Goal: Task Accomplishment & Management: Manage account settings

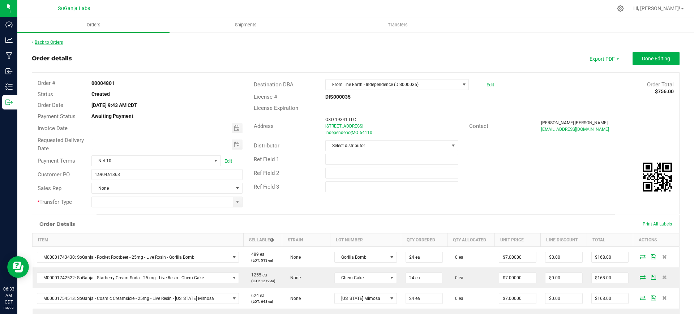
click at [43, 41] on link "Back to Orders" at bounding box center [47, 42] width 31 height 5
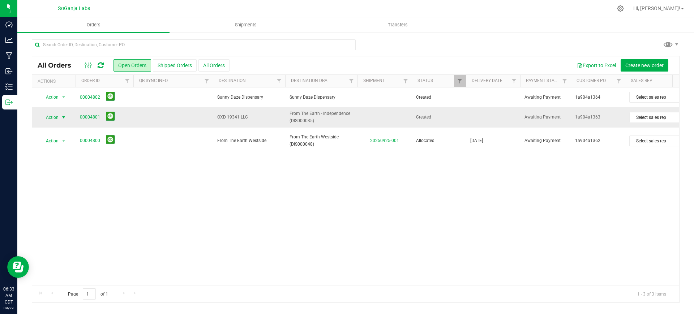
click at [60, 115] on span "select" at bounding box center [63, 117] width 9 height 10
click at [63, 162] on li "Edit order" at bounding box center [67, 161] width 54 height 11
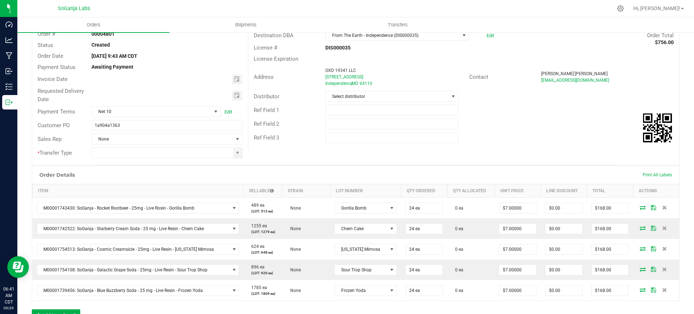
scroll to position [90, 0]
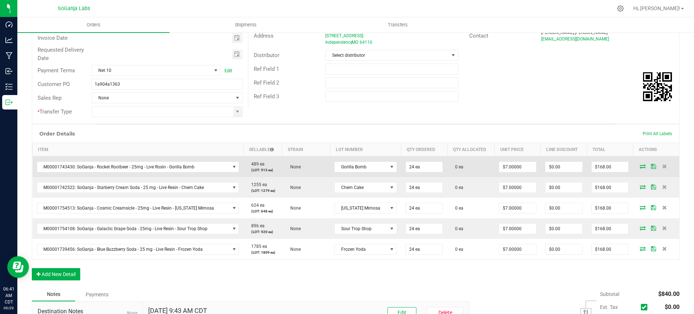
click at [640, 167] on icon at bounding box center [643, 166] width 6 height 4
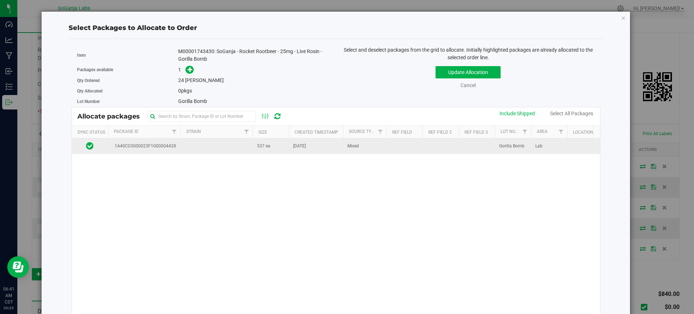
click at [208, 146] on td at bounding box center [216, 147] width 72 height 16
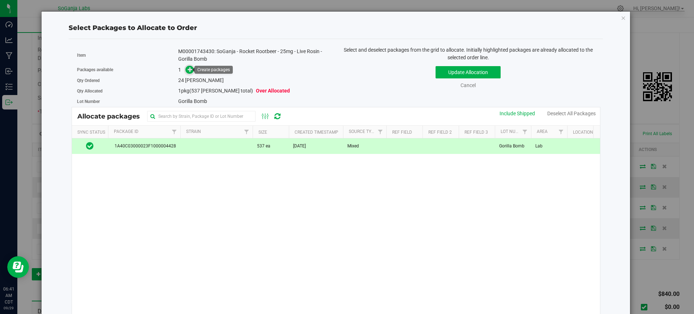
click at [188, 72] on icon at bounding box center [190, 69] width 5 height 5
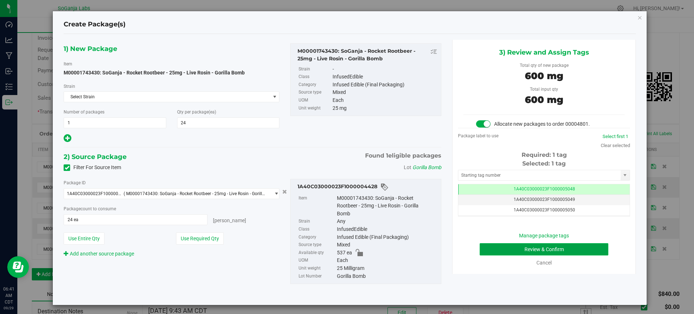
click at [564, 246] on button "Review & Confirm" at bounding box center [544, 249] width 129 height 12
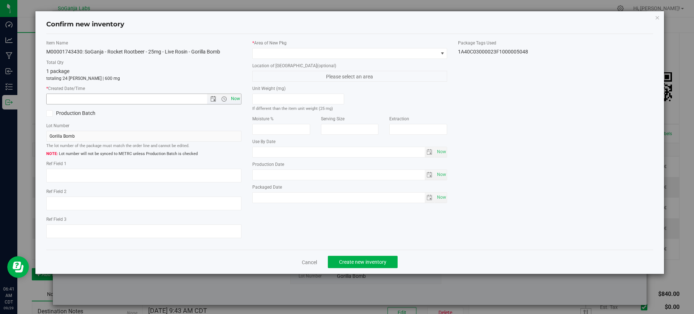
click at [238, 100] on span "Now" at bounding box center [235, 99] width 12 height 10
type input "[DATE] 6:41 AM"
click at [269, 51] on span at bounding box center [346, 53] width 186 height 10
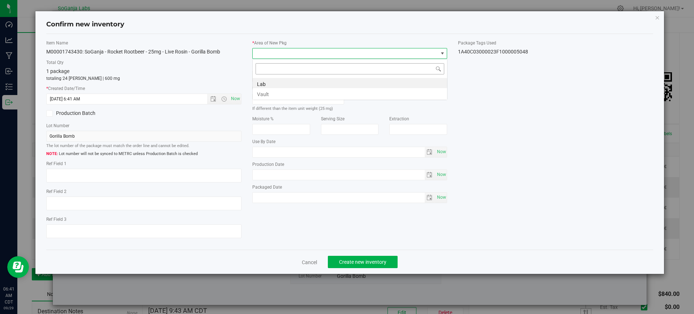
scroll to position [11, 195]
click at [266, 93] on li "Vault" at bounding box center [350, 93] width 195 height 10
click at [381, 259] on span "Create new inventory" at bounding box center [362, 262] width 47 height 6
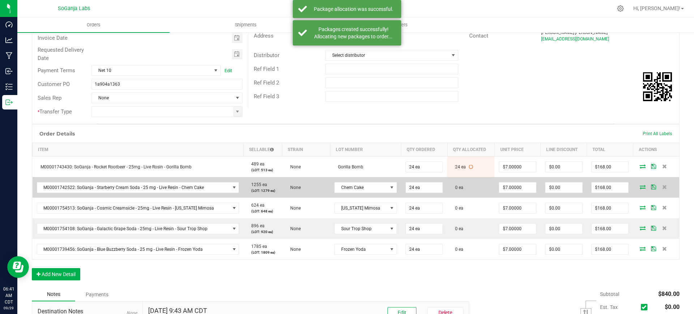
click at [640, 187] on icon at bounding box center [643, 187] width 6 height 4
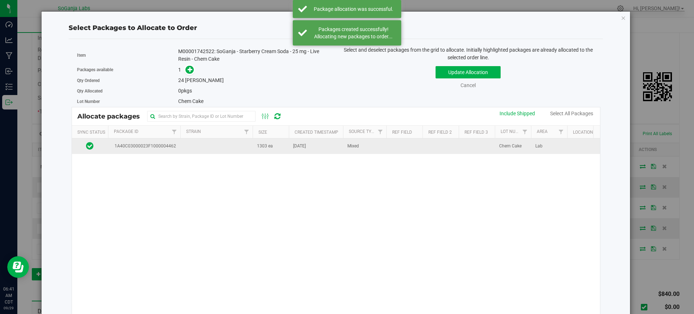
click at [275, 153] on td "1303 ea" at bounding box center [271, 147] width 36 height 16
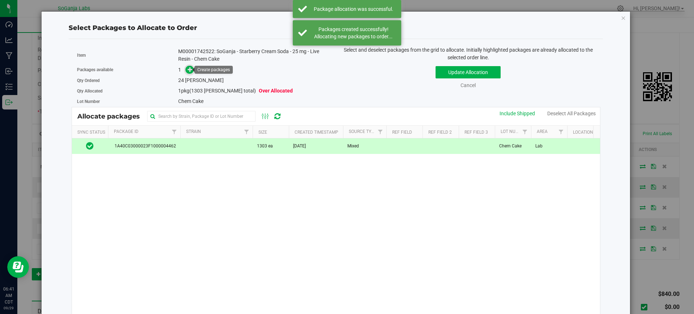
click at [188, 70] on icon at bounding box center [190, 69] width 5 height 5
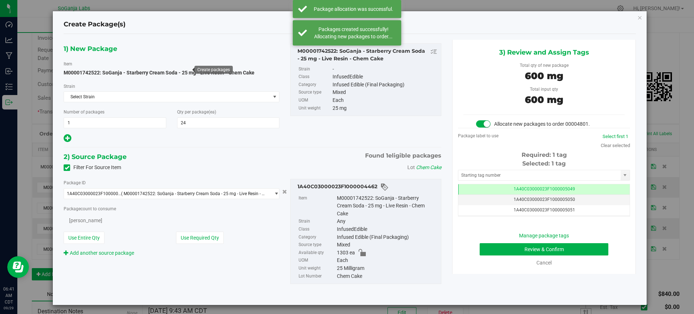
scroll to position [0, 0]
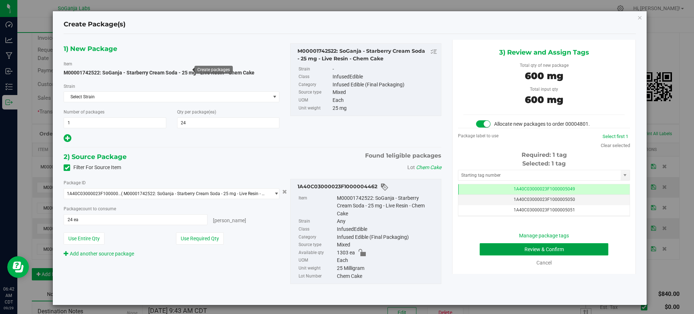
click at [580, 249] on button "Review & Confirm" at bounding box center [544, 249] width 129 height 12
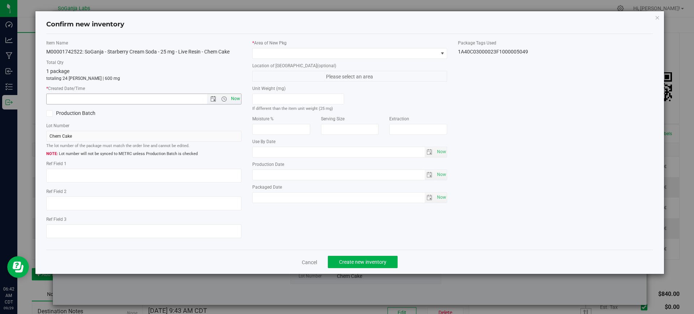
drag, startPoint x: 237, startPoint y: 100, endPoint x: 238, endPoint y: 94, distance: 5.7
click at [237, 99] on span "Now" at bounding box center [235, 99] width 12 height 10
type input "[DATE] 6:42 AM"
click at [270, 53] on span at bounding box center [346, 53] width 186 height 10
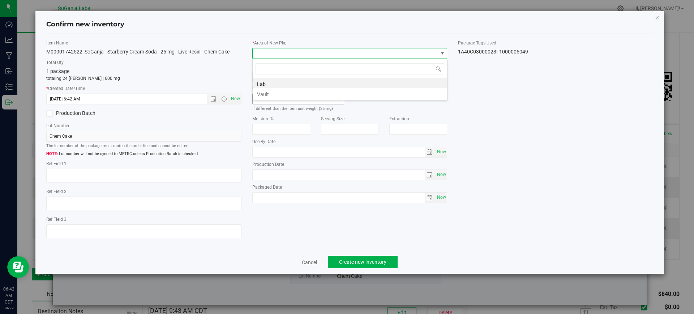
drag, startPoint x: 268, startPoint y: 91, endPoint x: 273, endPoint y: 95, distance: 6.1
click at [269, 91] on li "Vault" at bounding box center [350, 93] width 195 height 10
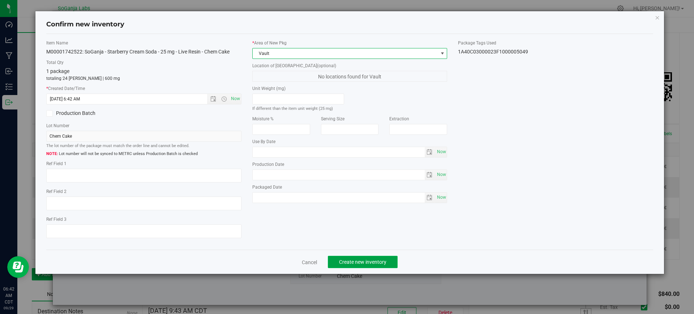
click at [387, 259] on button "Create new inventory" at bounding box center [363, 262] width 70 height 12
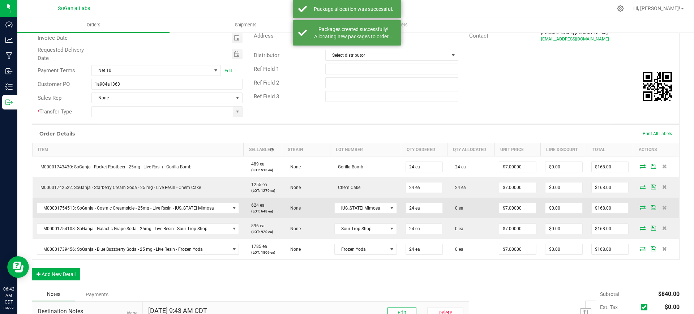
click at [640, 208] on icon at bounding box center [643, 207] width 6 height 4
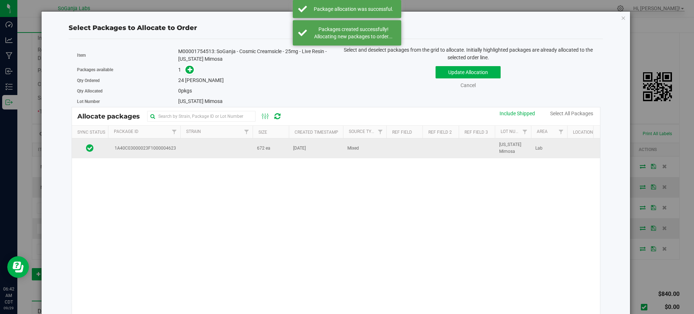
click at [275, 149] on td "672 ea" at bounding box center [271, 149] width 36 height 20
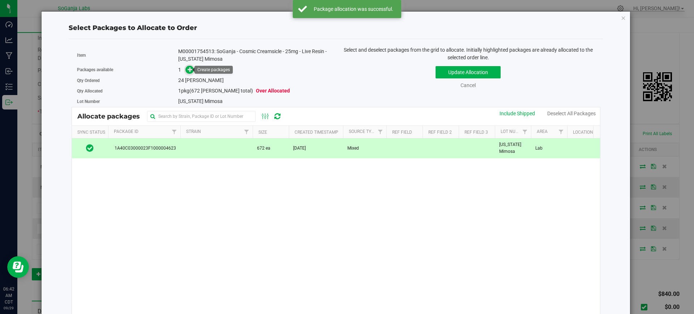
click at [189, 71] on icon at bounding box center [190, 69] width 5 height 5
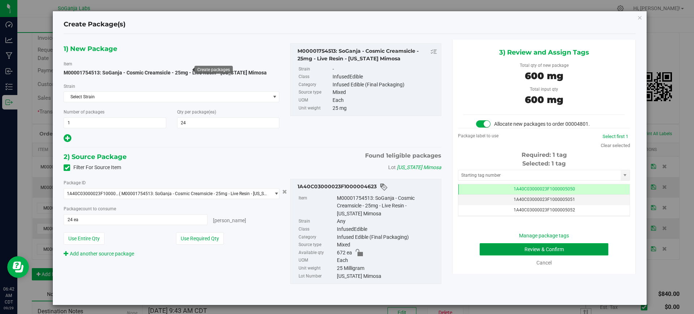
click at [540, 249] on button "Review & Confirm" at bounding box center [544, 249] width 129 height 12
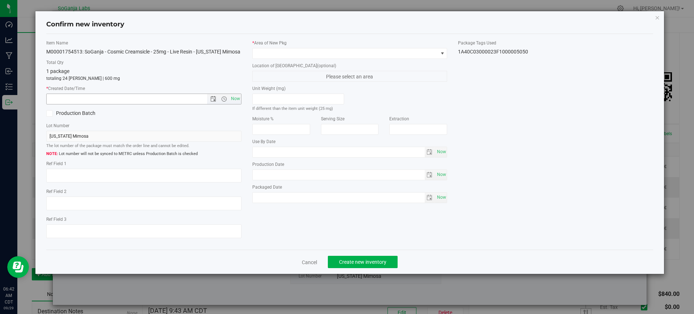
drag, startPoint x: 239, startPoint y: 101, endPoint x: 252, endPoint y: 77, distance: 27.0
click at [239, 100] on span "Now" at bounding box center [235, 99] width 12 height 10
type input "[DATE] 6:42 AM"
click at [267, 54] on span at bounding box center [346, 53] width 186 height 10
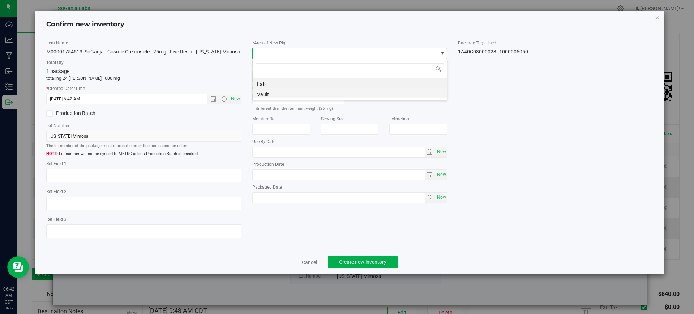
click at [266, 94] on li "Vault" at bounding box center [350, 93] width 195 height 10
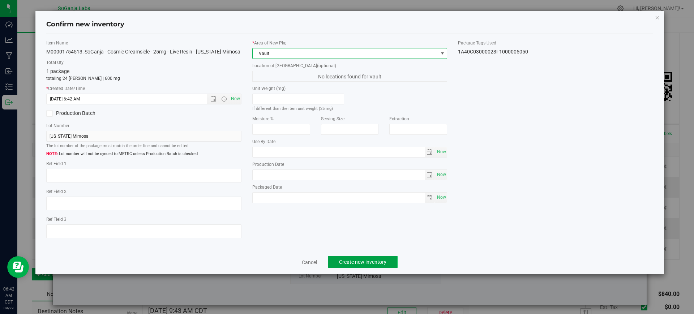
click at [354, 256] on button "Create new inventory" at bounding box center [363, 262] width 70 height 12
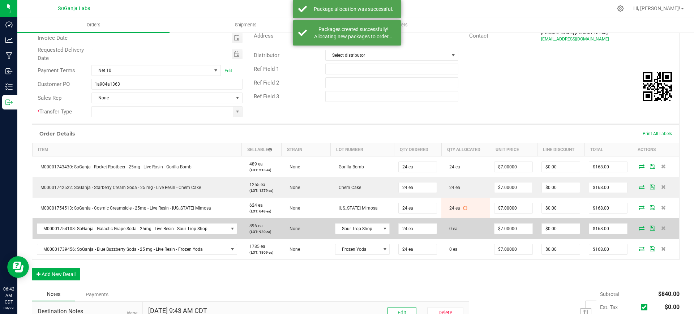
click at [639, 226] on icon at bounding box center [642, 228] width 6 height 4
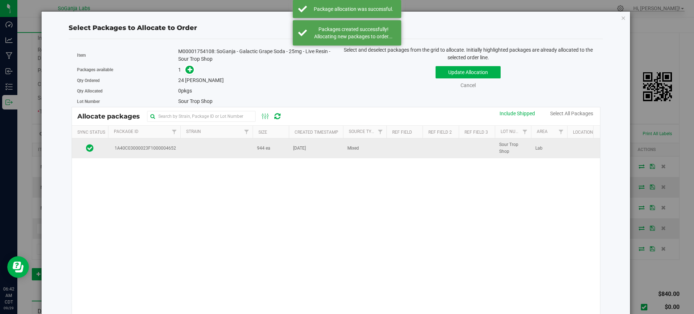
click at [290, 154] on td "[DATE]" at bounding box center [316, 149] width 54 height 20
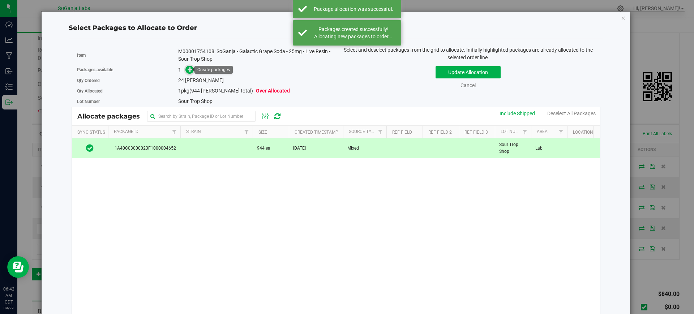
click at [188, 69] on icon at bounding box center [190, 69] width 5 height 5
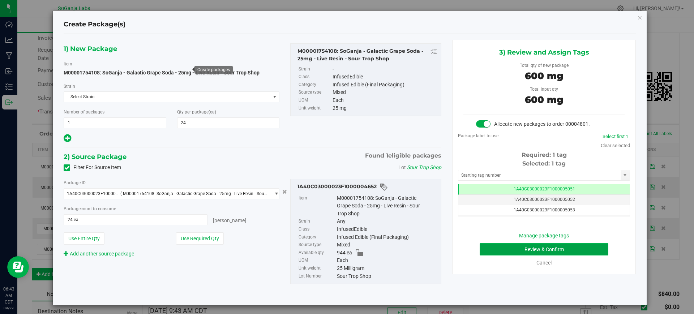
click at [525, 247] on button "Review & Confirm" at bounding box center [544, 249] width 129 height 12
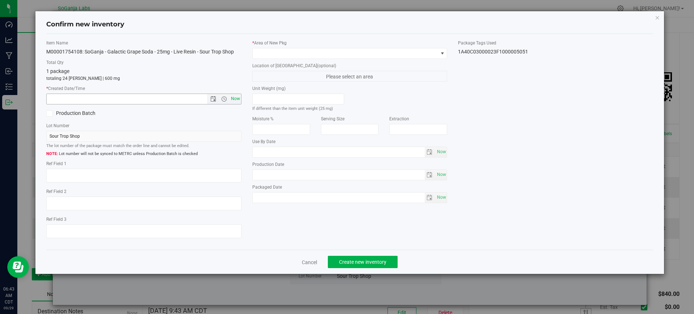
click at [237, 96] on span "Now" at bounding box center [235, 99] width 12 height 10
type input "[DATE] 6:43 AM"
click at [286, 53] on span at bounding box center [346, 53] width 186 height 10
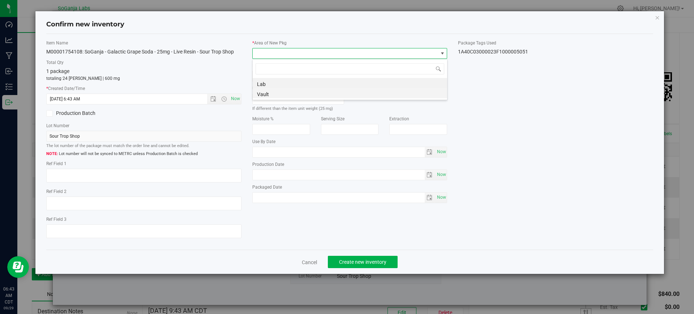
click at [270, 93] on li "Vault" at bounding box center [350, 93] width 195 height 10
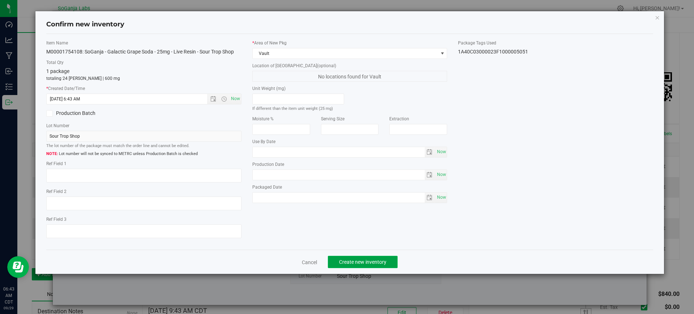
click at [368, 262] on span "Create new inventory" at bounding box center [362, 262] width 47 height 6
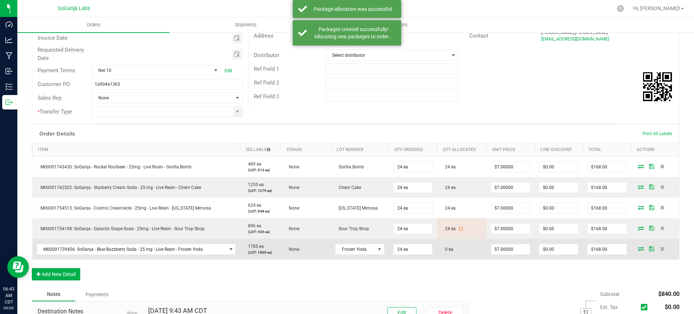
click at [638, 250] on icon at bounding box center [641, 249] width 6 height 4
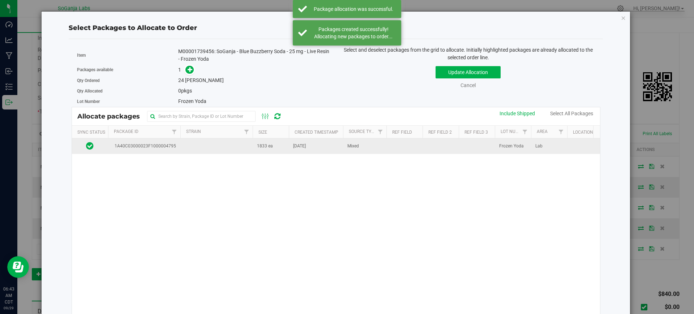
click at [275, 146] on td "1833 ea" at bounding box center [271, 147] width 36 height 16
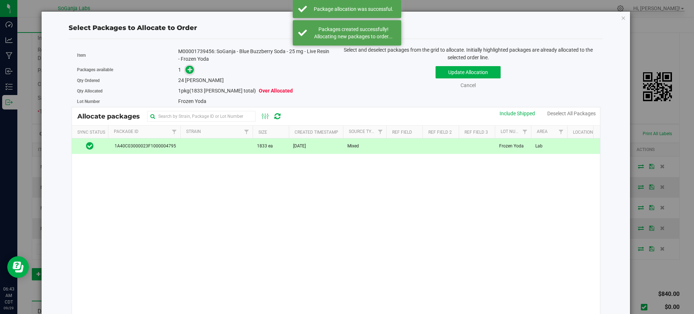
click at [190, 69] on icon at bounding box center [190, 69] width 5 height 5
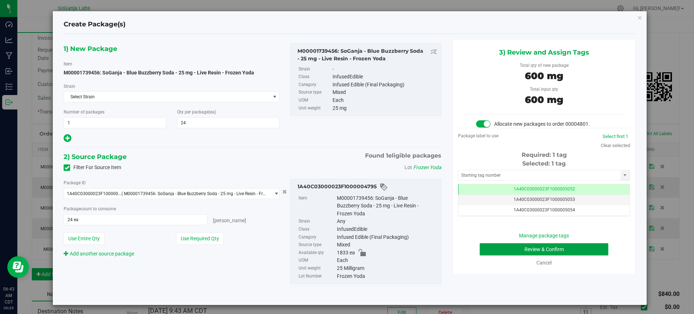
click at [538, 252] on button "Review & Confirm" at bounding box center [544, 249] width 129 height 12
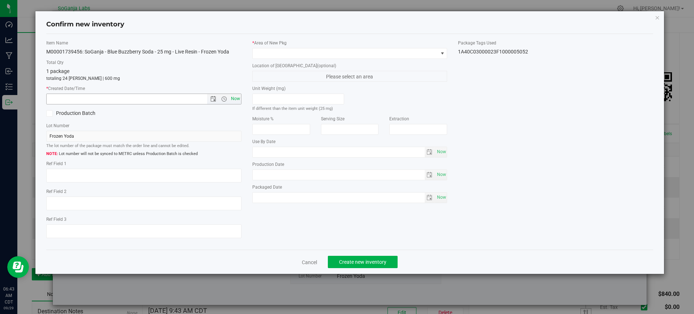
click at [235, 99] on span "Now" at bounding box center [235, 99] width 12 height 10
type input "[DATE] 6:43 AM"
click at [259, 56] on span at bounding box center [346, 53] width 186 height 10
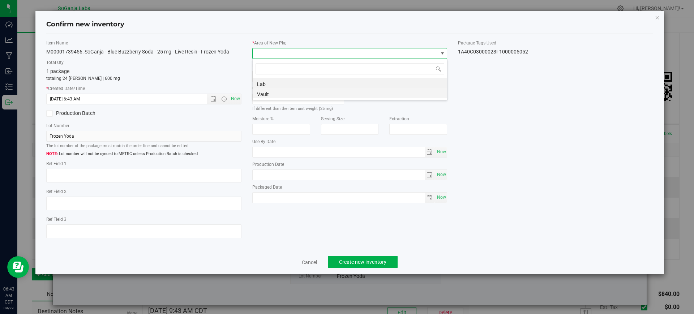
click at [259, 93] on li "Vault" at bounding box center [350, 93] width 195 height 10
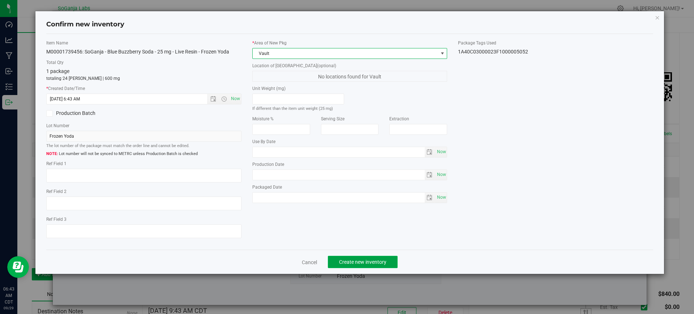
click at [349, 261] on span "Create new inventory" at bounding box center [362, 262] width 47 height 6
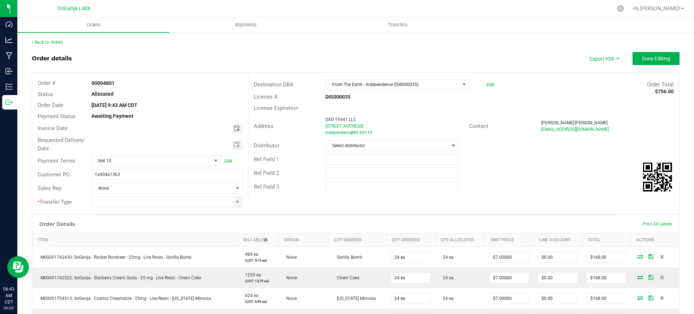
click at [237, 128] on span "Toggle calendar" at bounding box center [237, 129] width 6 height 6
click at [166, 202] on span "25" at bounding box center [166, 199] width 10 height 11
type input "[DATE]"
click at [236, 146] on span "Toggle calendar" at bounding box center [237, 145] width 6 height 6
click at [135, 225] on span "29" at bounding box center [134, 226] width 10 height 11
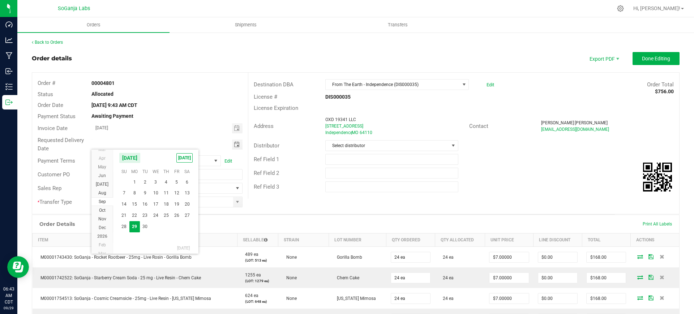
type input "[DATE]"
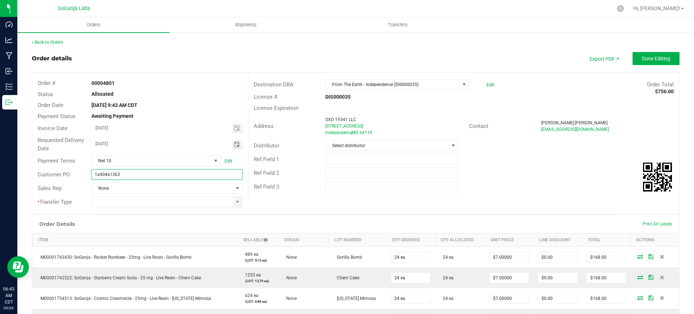
click at [160, 171] on input "1a904a1363" at bounding box center [167, 174] width 151 height 11
click at [237, 205] on span at bounding box center [237, 202] width 9 height 10
type input "1a904a1363 From The Earth - Independence DIS000035"
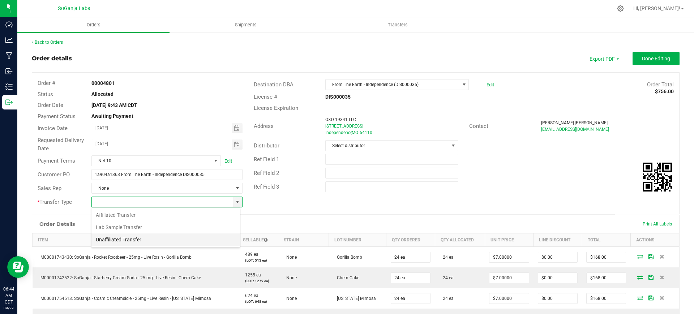
click at [152, 239] on li "Unaffiliated Transfer" at bounding box center [166, 240] width 149 height 12
type input "Unaffiliated Transfer"
click at [335, 145] on span "Select distributor" at bounding box center [387, 146] width 123 height 10
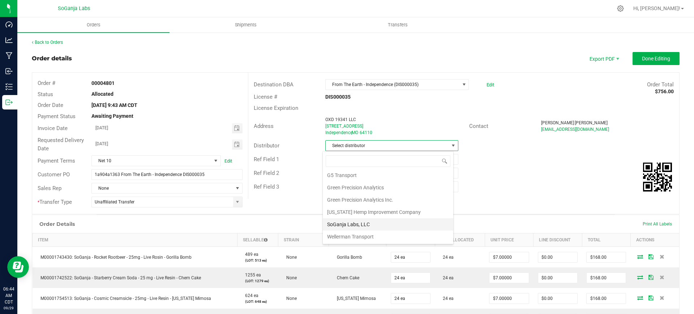
click at [355, 224] on li "SoGanja Labs, LLC" at bounding box center [388, 224] width 131 height 12
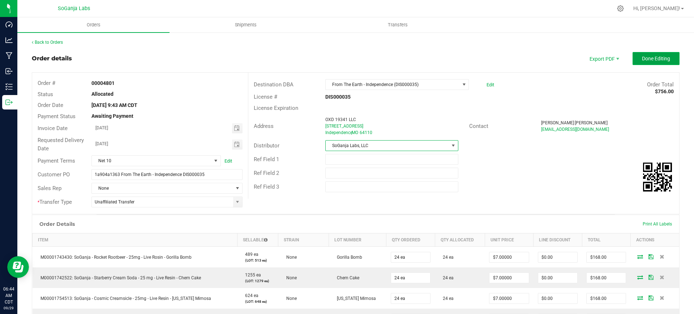
click at [638, 54] on button "Done Editing" at bounding box center [656, 58] width 47 height 13
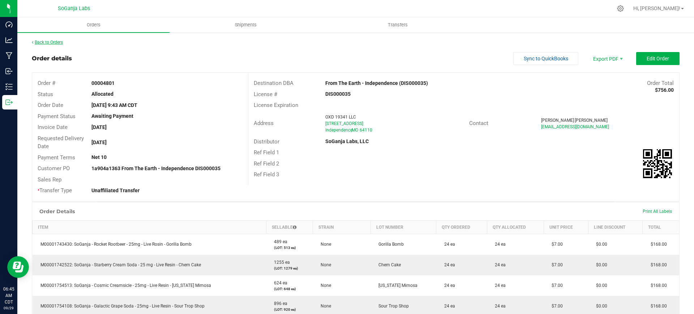
click at [56, 40] on link "Back to Orders" at bounding box center [47, 42] width 31 height 5
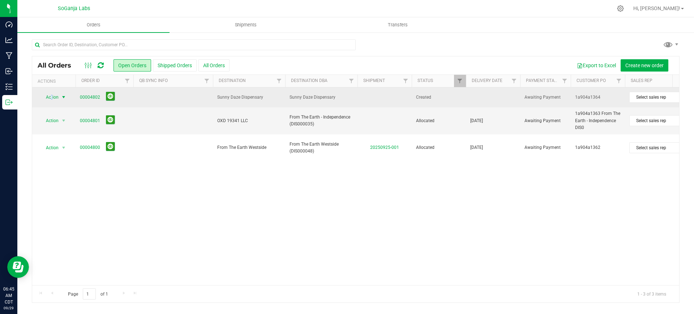
click at [52, 97] on span "Action" at bounding box center [49, 97] width 20 height 10
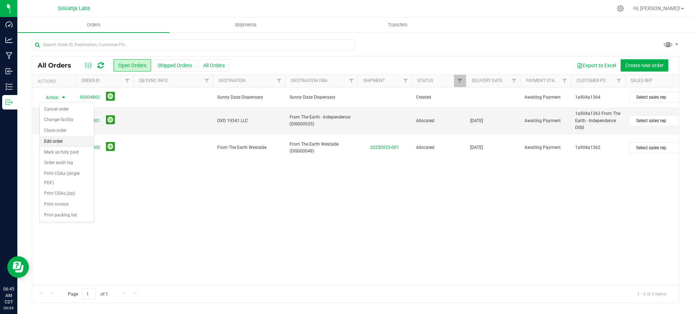
click at [55, 141] on li "Edit order" at bounding box center [67, 141] width 54 height 11
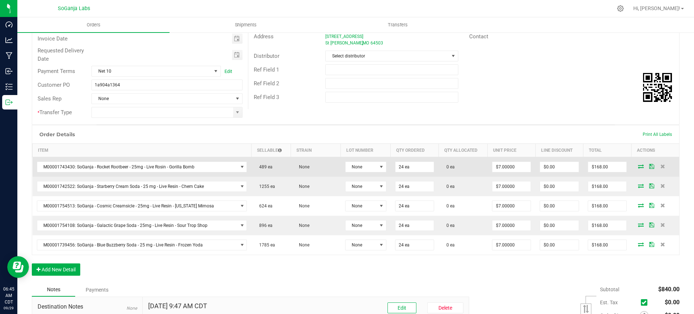
scroll to position [90, 0]
click at [357, 170] on span "None" at bounding box center [361, 166] width 31 height 10
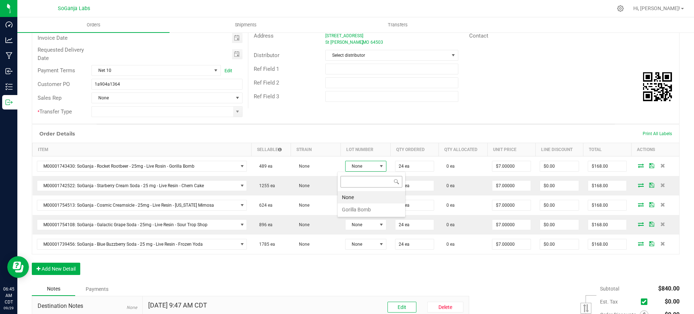
scroll to position [11, 42]
click at [367, 209] on Bomb "Gorilla Bomb" at bounding box center [372, 210] width 68 height 12
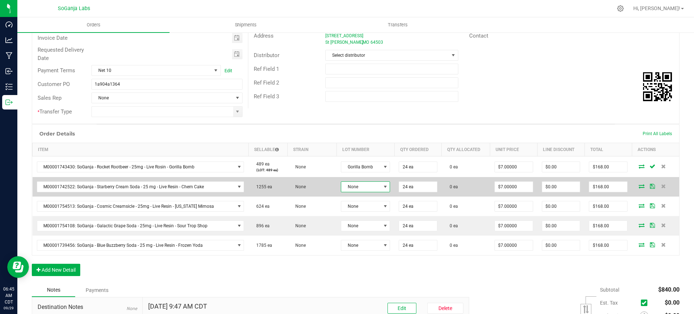
click at [364, 188] on span "None" at bounding box center [360, 187] width 39 height 10
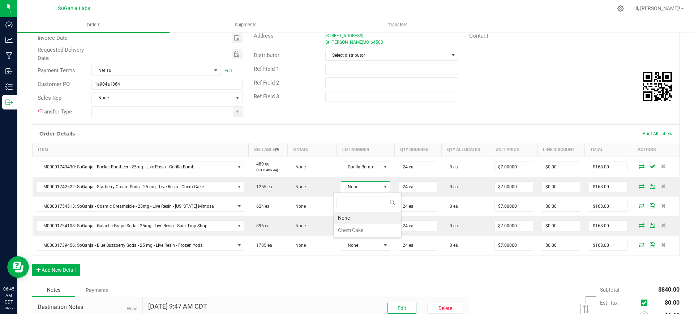
scroll to position [11, 49]
click at [366, 231] on Cake "Chem Cake" at bounding box center [368, 230] width 68 height 12
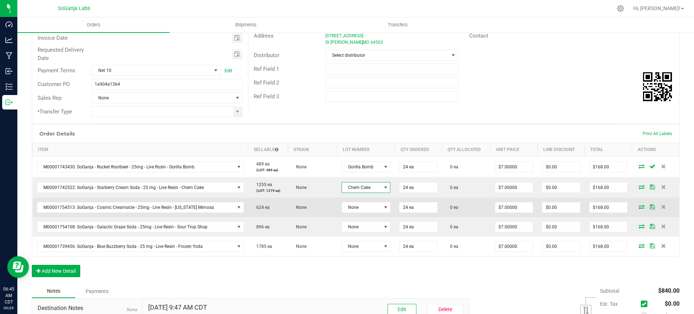
click at [365, 213] on td "None" at bounding box center [366, 208] width 58 height 20
click at [365, 208] on span "None" at bounding box center [361, 208] width 39 height 10
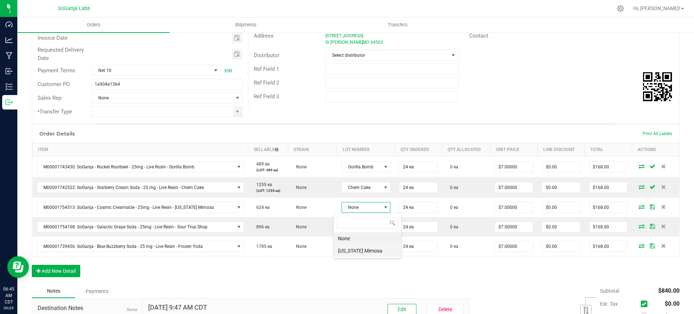
click at [360, 250] on Mimosa "[US_STATE] Mimosa" at bounding box center [368, 251] width 68 height 12
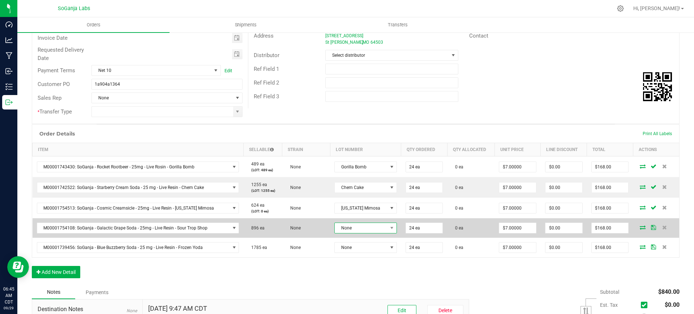
click at [355, 224] on span "None" at bounding box center [361, 228] width 52 height 10
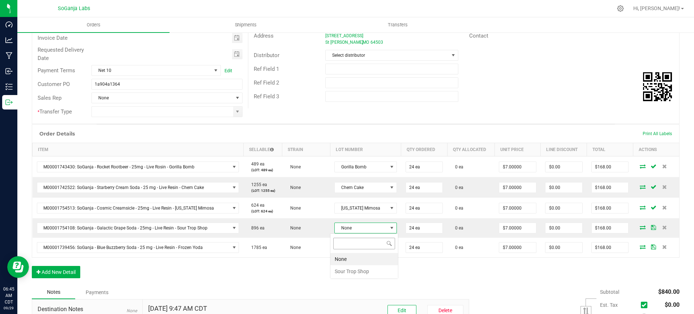
scroll to position [11, 56]
drag, startPoint x: 367, startPoint y: 273, endPoint x: 368, endPoint y: 266, distance: 7.2
click at [368, 273] on Shop "Sour Trop Shop" at bounding box center [365, 271] width 68 height 12
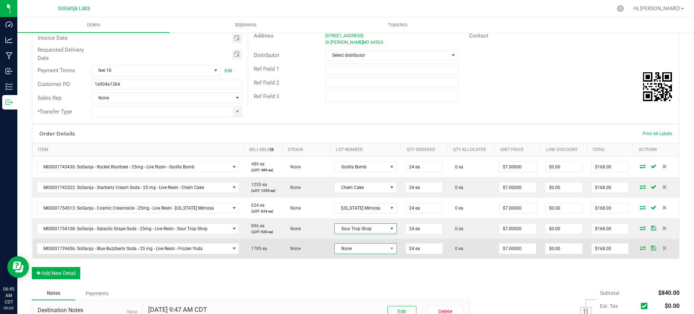
click at [371, 247] on span "None" at bounding box center [361, 249] width 52 height 10
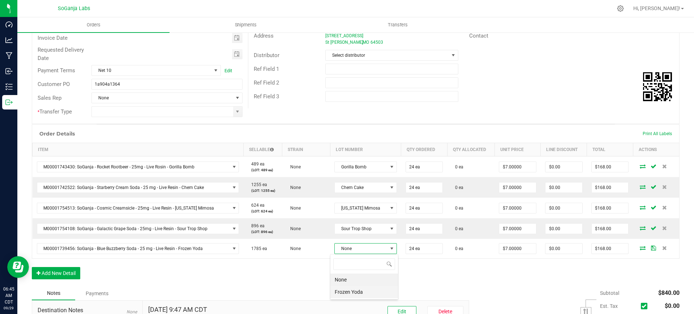
click at [370, 293] on Yoda "Frozen Yoda" at bounding box center [365, 292] width 68 height 12
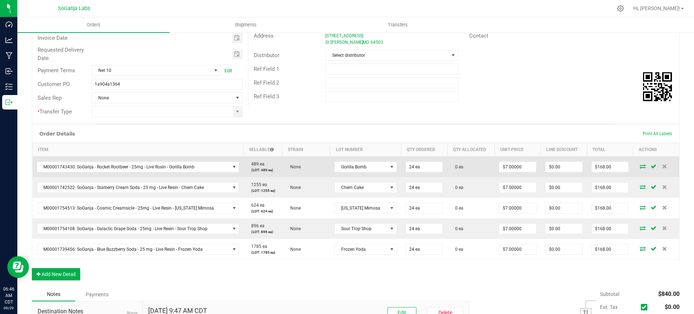
click at [640, 165] on icon at bounding box center [643, 166] width 6 height 4
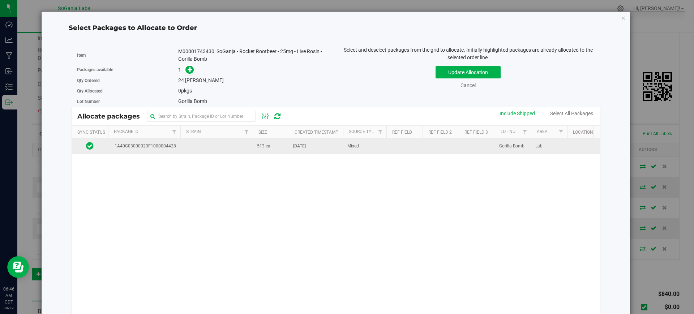
click at [248, 149] on td at bounding box center [216, 147] width 72 height 16
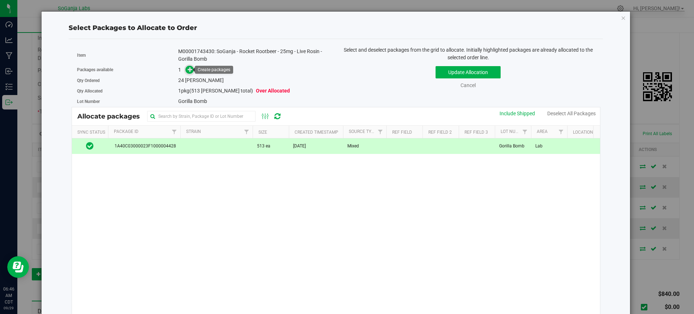
click at [186, 68] on span at bounding box center [190, 70] width 8 height 8
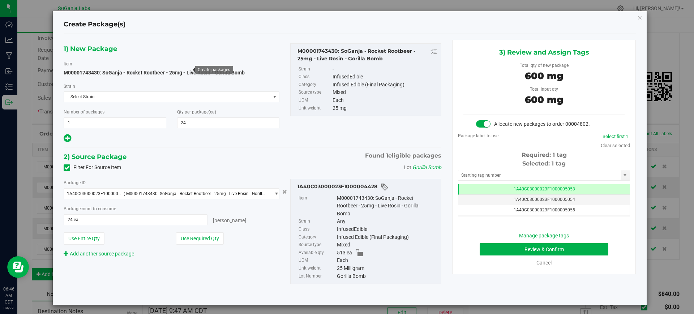
scroll to position [0, 0]
click at [524, 252] on button "Review & Confirm" at bounding box center [544, 249] width 129 height 12
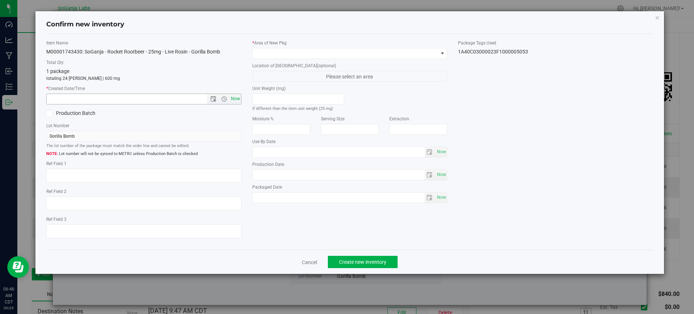
click at [237, 99] on span "Now" at bounding box center [235, 99] width 12 height 10
type input "[DATE] 6:46 AM"
click at [270, 53] on span at bounding box center [346, 53] width 186 height 10
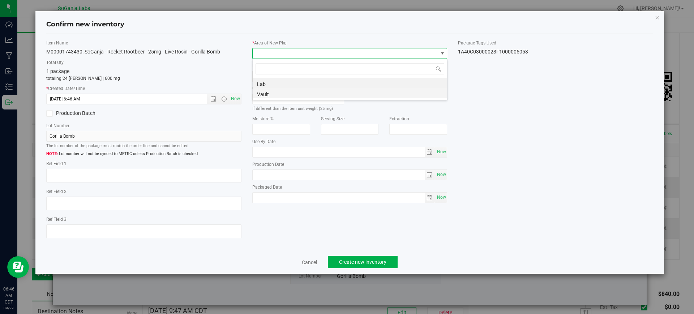
scroll to position [11, 195]
drag, startPoint x: 266, startPoint y: 95, endPoint x: 280, endPoint y: 110, distance: 20.7
click at [267, 95] on li "Vault" at bounding box center [350, 93] width 195 height 10
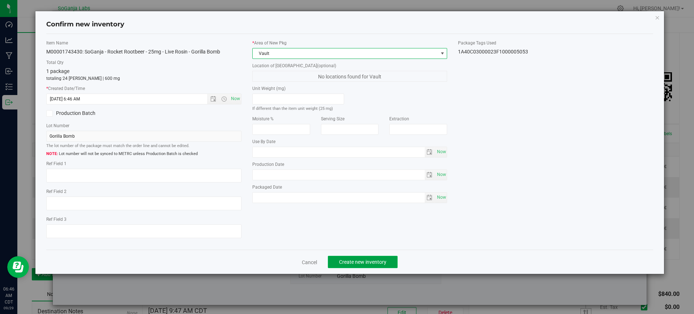
click at [352, 263] on span "Create new inventory" at bounding box center [362, 262] width 47 height 6
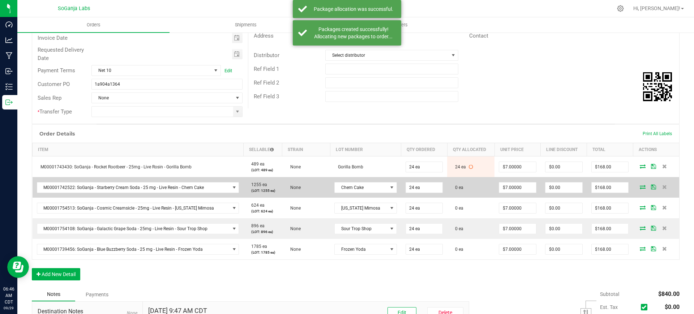
click at [640, 188] on icon at bounding box center [643, 187] width 6 height 4
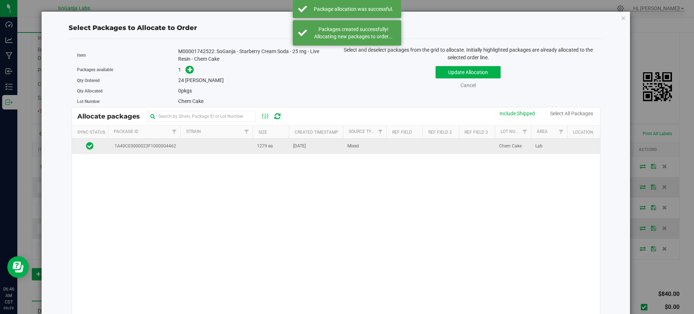
click at [282, 148] on td "1279 ea" at bounding box center [271, 147] width 36 height 16
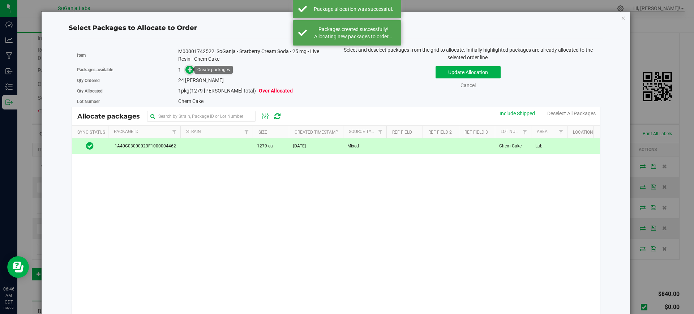
click at [188, 68] on icon at bounding box center [190, 69] width 5 height 5
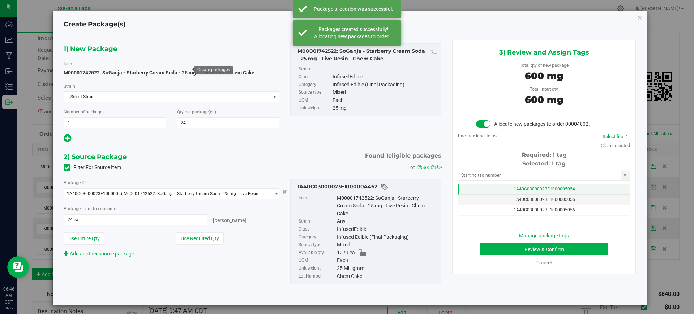
scroll to position [0, 0]
click at [563, 191] on span "1A40C03000023F1000005054" at bounding box center [544, 189] width 61 height 5
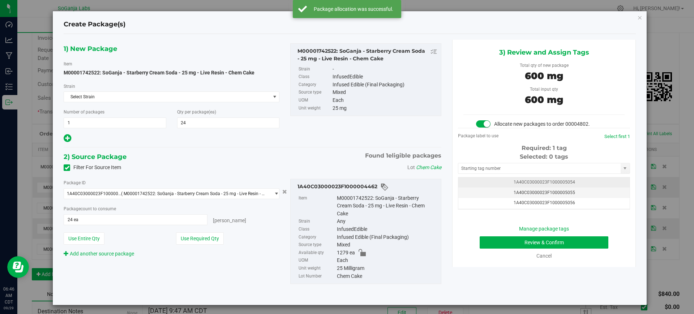
click at [561, 183] on span "1A40C03000023F1000005054" at bounding box center [544, 182] width 61 height 5
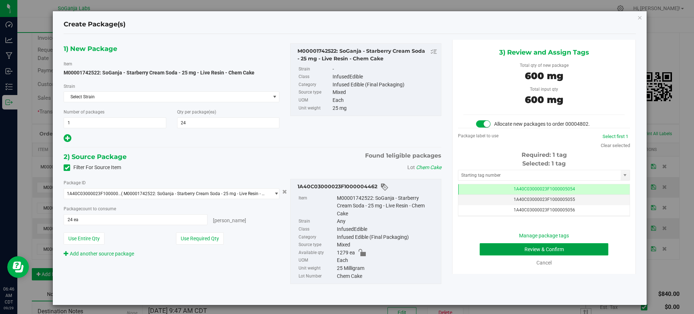
click at [507, 246] on button "Review & Confirm" at bounding box center [544, 249] width 129 height 12
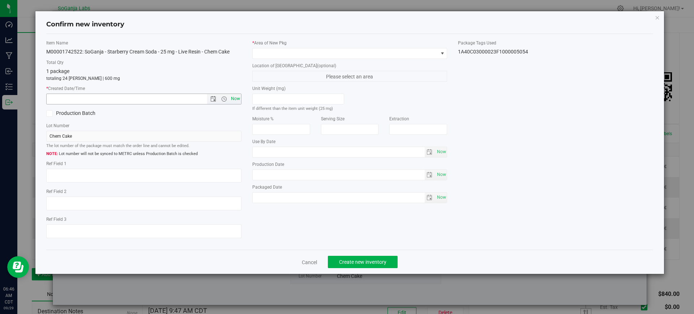
click at [238, 97] on span "Now" at bounding box center [235, 99] width 12 height 10
type input "[DATE] 6:46 AM"
click at [272, 54] on span at bounding box center [346, 53] width 186 height 10
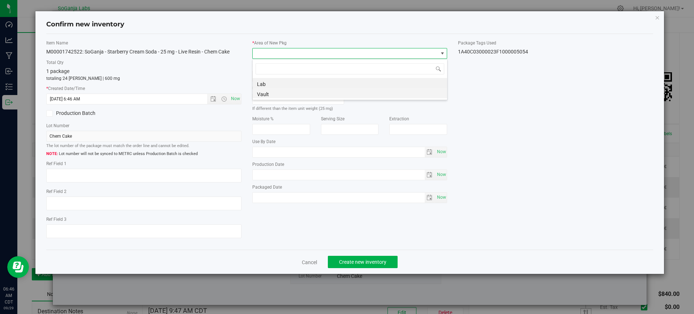
click at [274, 98] on li "Vault" at bounding box center [350, 93] width 195 height 10
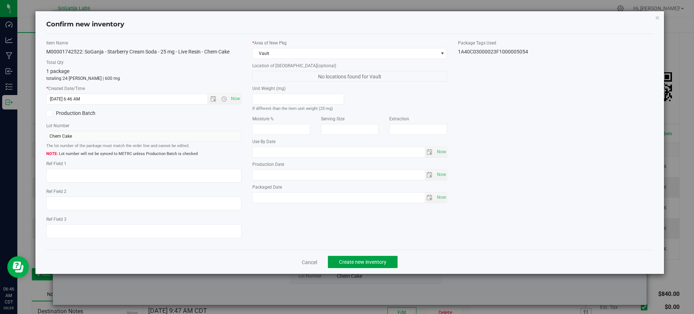
click at [365, 259] on span "Create new inventory" at bounding box center [362, 262] width 47 height 6
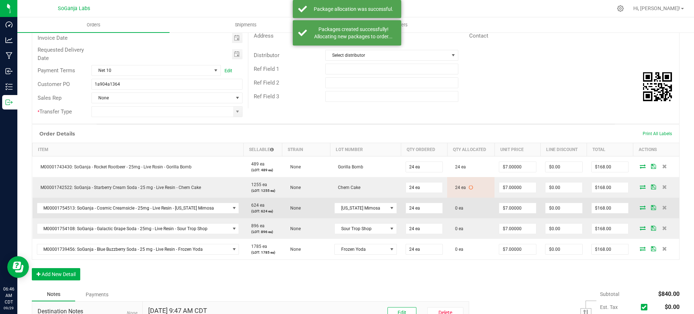
click at [640, 210] on icon at bounding box center [643, 207] width 6 height 4
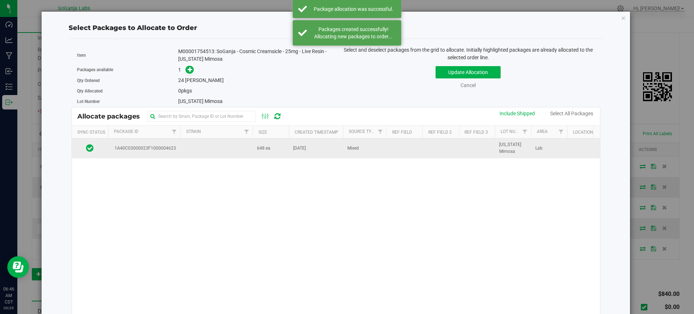
drag, startPoint x: 245, startPoint y: 153, endPoint x: 241, endPoint y: 147, distance: 6.5
click at [245, 152] on td at bounding box center [216, 149] width 72 height 20
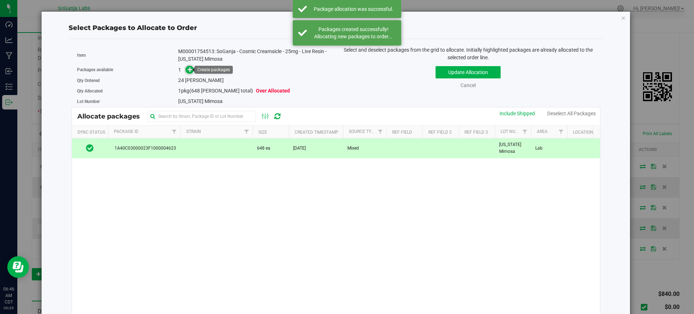
click at [190, 70] on icon at bounding box center [190, 69] width 5 height 5
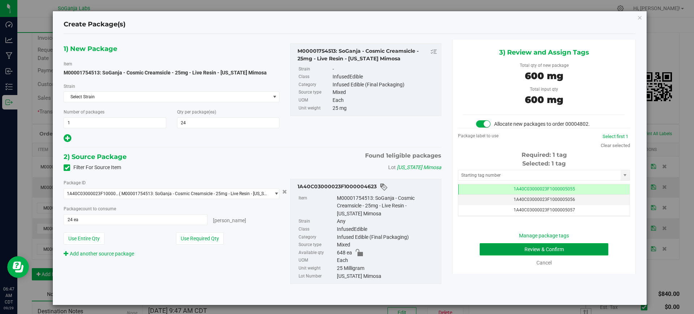
click at [538, 246] on button "Review & Confirm" at bounding box center [544, 249] width 129 height 12
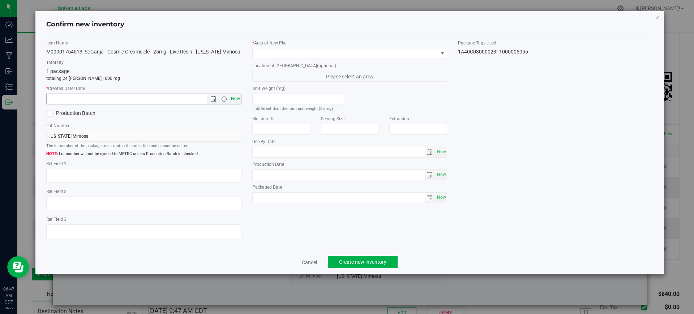
click at [236, 101] on span "Now" at bounding box center [235, 99] width 12 height 10
type input "[DATE] 6:47 AM"
click at [272, 52] on span at bounding box center [346, 53] width 186 height 10
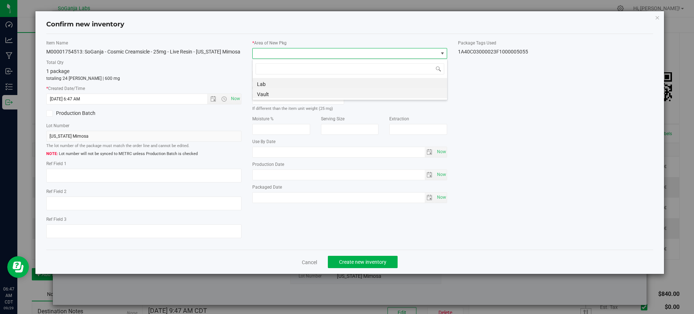
click at [272, 94] on li "Vault" at bounding box center [350, 93] width 195 height 10
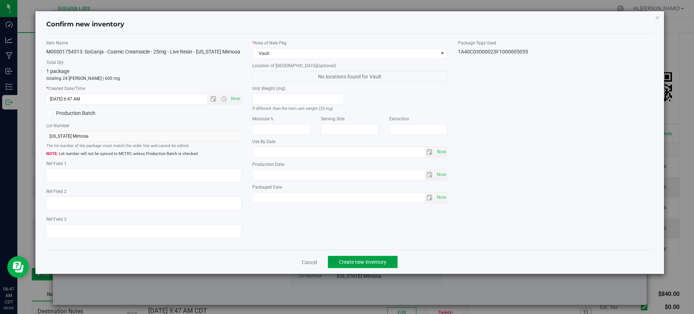
click at [351, 259] on span "Create new inventory" at bounding box center [362, 262] width 47 height 6
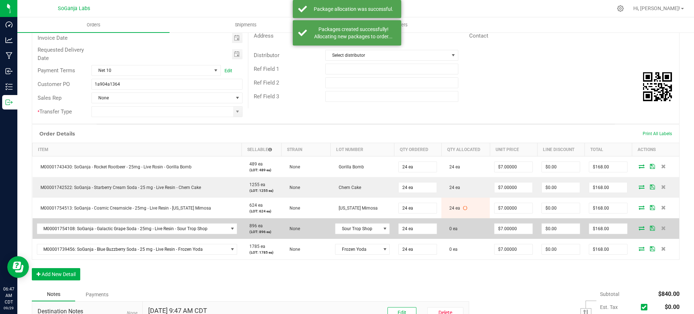
click at [639, 229] on icon at bounding box center [642, 228] width 6 height 4
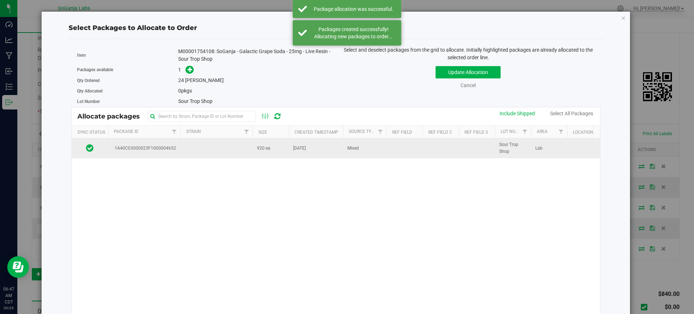
click at [257, 150] on span "920 ea" at bounding box center [263, 148] width 13 height 7
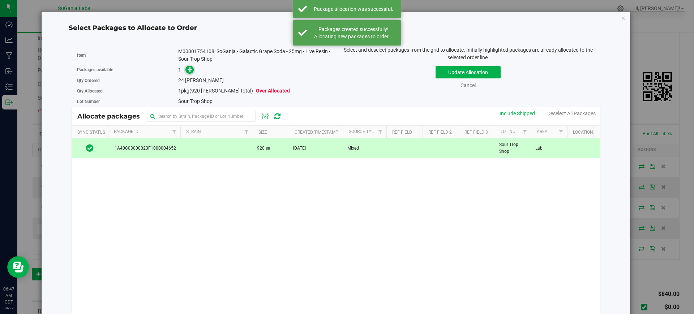
click at [190, 72] on icon at bounding box center [190, 69] width 5 height 5
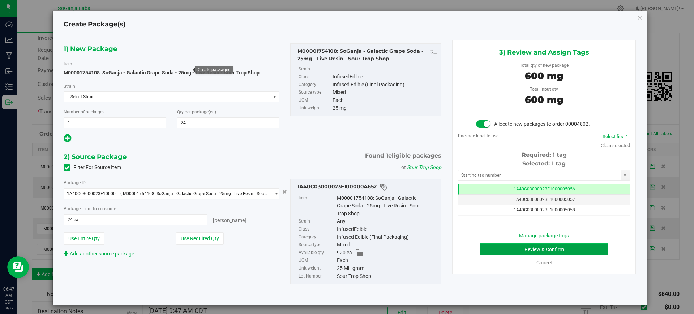
click at [518, 252] on button "Review & Confirm" at bounding box center [544, 249] width 129 height 12
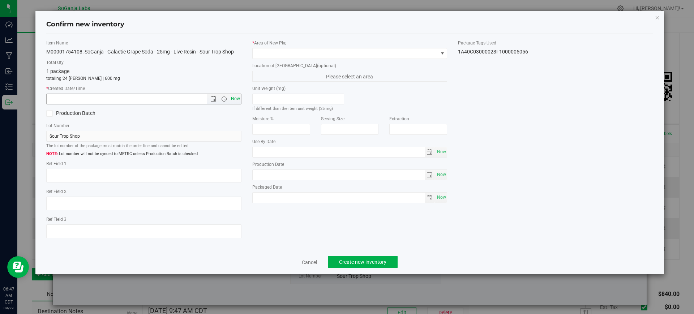
click at [235, 95] on span "Now" at bounding box center [235, 99] width 12 height 10
type input "[DATE] 6:47 AM"
drag, startPoint x: 264, startPoint y: 53, endPoint x: 265, endPoint y: 57, distance: 4.0
click at [264, 53] on span at bounding box center [346, 53] width 186 height 10
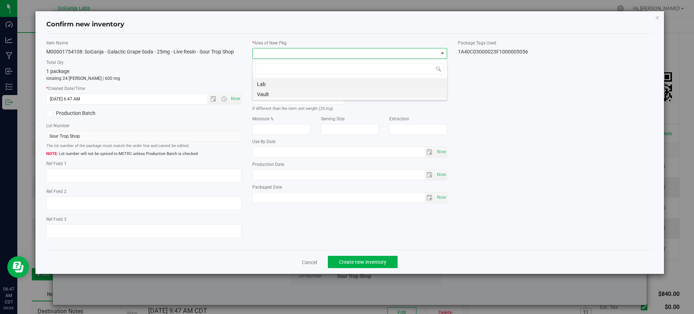
click at [270, 93] on li "Vault" at bounding box center [350, 93] width 195 height 10
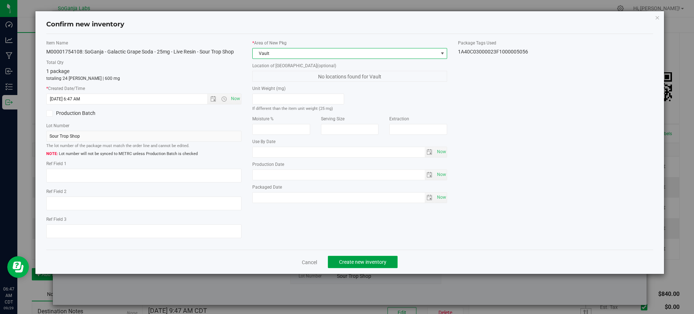
click at [364, 259] on span "Create new inventory" at bounding box center [362, 262] width 47 height 6
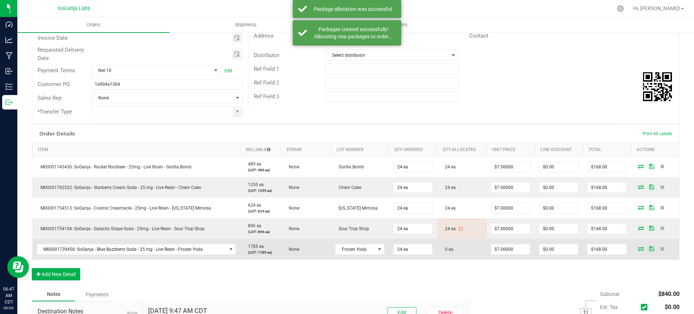
click at [638, 247] on icon at bounding box center [641, 249] width 6 height 4
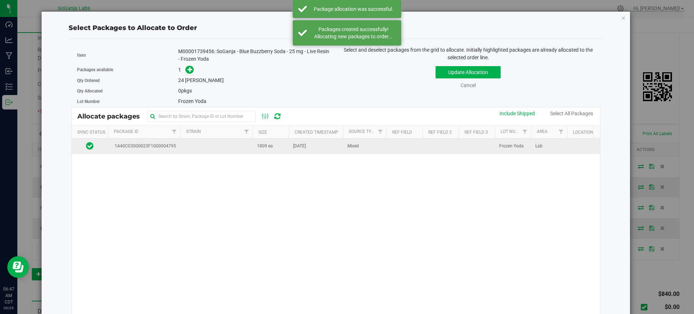
click at [258, 149] on span "1809 ea" at bounding box center [265, 146] width 16 height 7
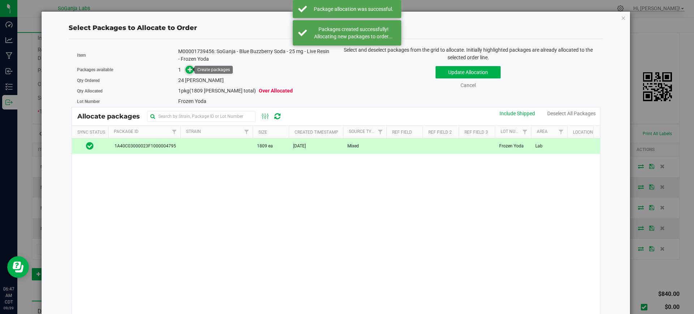
click at [188, 68] on icon at bounding box center [190, 69] width 5 height 5
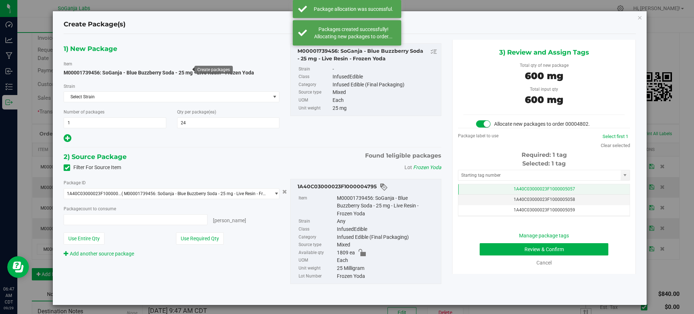
type input "24 ea"
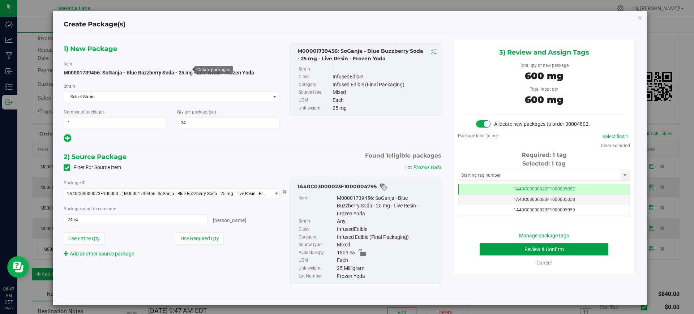
click at [562, 250] on button "Review & Confirm" at bounding box center [544, 249] width 129 height 12
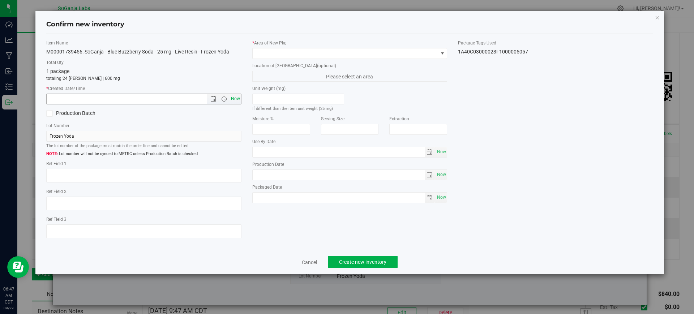
click at [238, 101] on span "Now" at bounding box center [235, 99] width 12 height 10
type input "[DATE] 6:47 AM"
drag, startPoint x: 273, startPoint y: 51, endPoint x: 273, endPoint y: 58, distance: 6.5
click at [274, 51] on span at bounding box center [346, 53] width 186 height 10
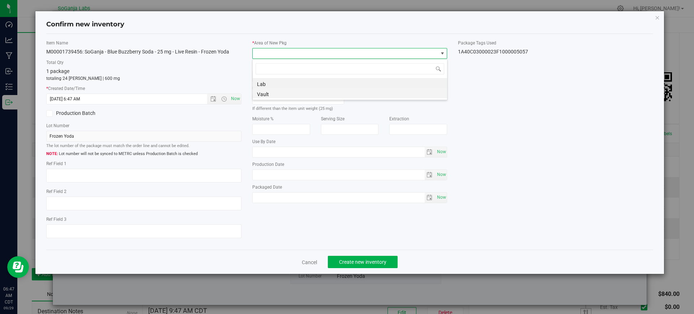
click at [268, 97] on li "Vault" at bounding box center [350, 93] width 195 height 10
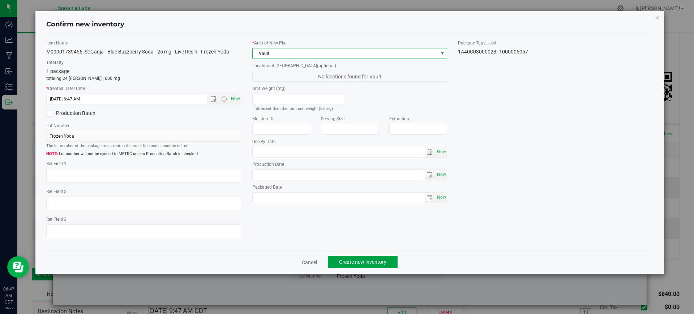
click at [369, 262] on span "Create new inventory" at bounding box center [362, 262] width 47 height 6
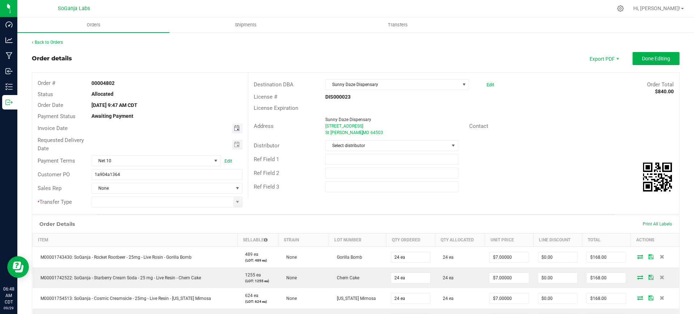
click at [236, 131] on span "Toggle calendar" at bounding box center [237, 129] width 6 height 6
click at [168, 199] on span "25" at bounding box center [166, 199] width 10 height 11
type input "[DATE]"
click at [235, 147] on span "Toggle calendar" at bounding box center [237, 145] width 10 height 10
click at [133, 226] on span "29" at bounding box center [134, 226] width 10 height 11
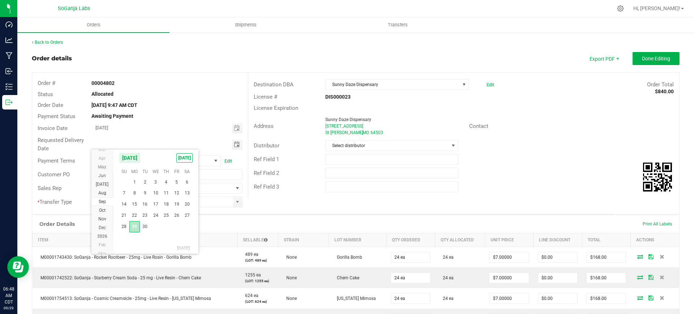
type input "[DATE]"
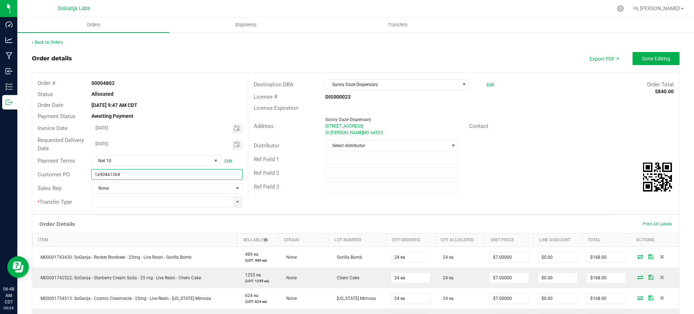
click at [176, 176] on input "1a904a1364" at bounding box center [167, 174] width 151 height 11
click at [233, 198] on span at bounding box center [237, 202] width 9 height 10
type input "1a904a1364 Sunny Daze - DIS000023"
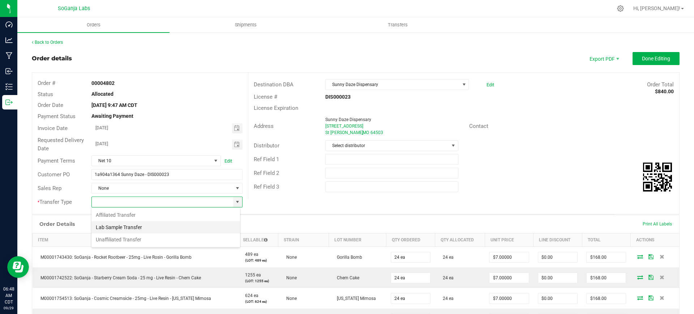
scroll to position [11, 149]
click at [115, 238] on li "Unaffiliated Transfer" at bounding box center [166, 240] width 149 height 12
type input "Unaffiliated Transfer"
click at [392, 146] on span "Select distributor" at bounding box center [387, 146] width 123 height 10
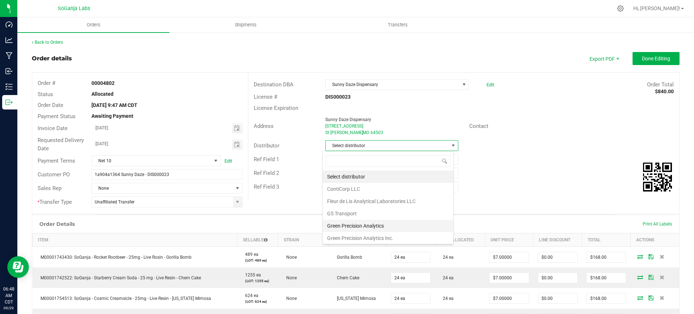
scroll to position [38, 0]
click at [362, 220] on li "SoGanja Labs, LLC" at bounding box center [388, 224] width 131 height 12
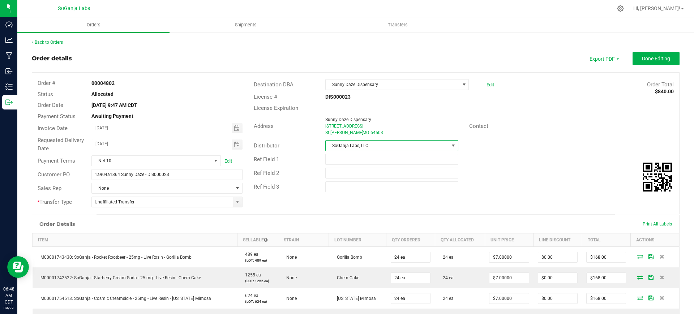
click at [493, 156] on div "Ref Field 1" at bounding box center [463, 160] width 431 height 14
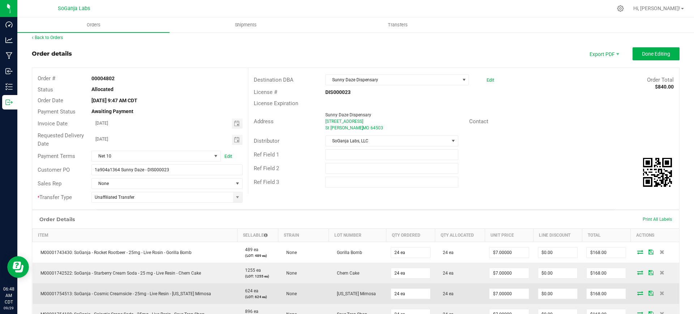
scroll to position [0, 0]
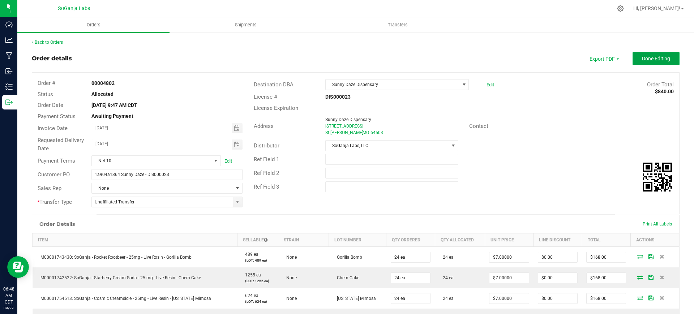
click at [646, 56] on span "Done Editing" at bounding box center [656, 59] width 28 height 6
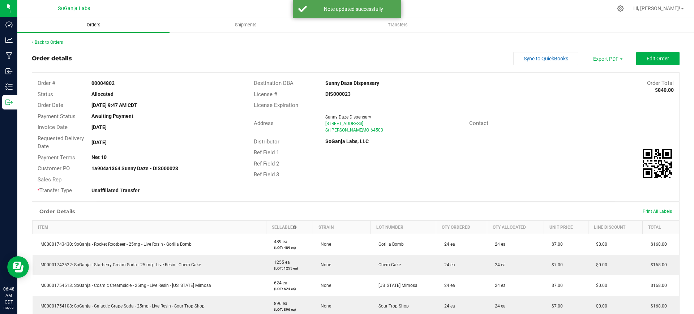
click at [99, 26] on span "Orders" at bounding box center [93, 25] width 33 height 7
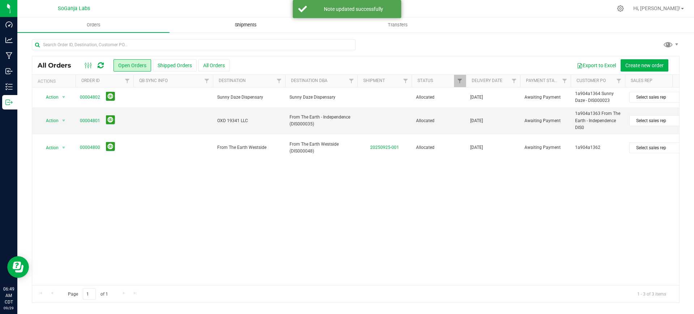
click at [237, 28] on uib-tab-heading "Shipments" at bounding box center [246, 25] width 152 height 14
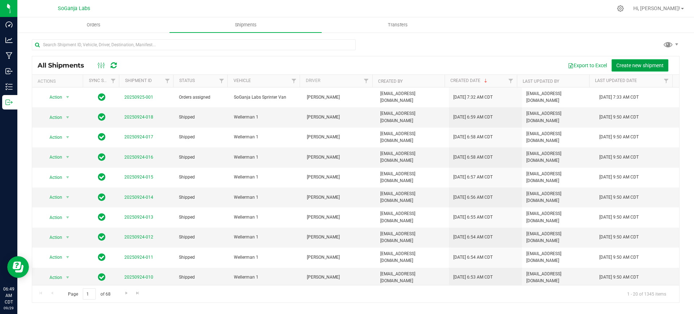
click at [626, 70] on button "Create new shipment" at bounding box center [640, 65] width 57 height 12
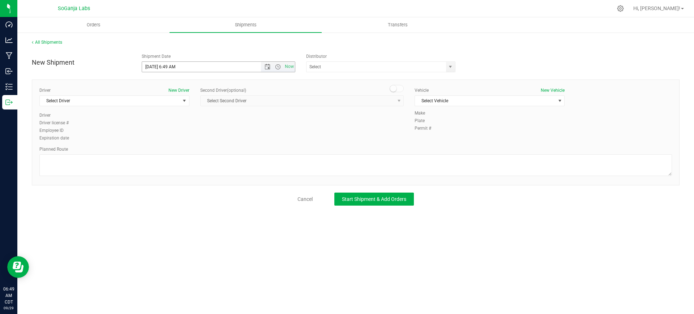
drag, startPoint x: 292, startPoint y: 67, endPoint x: 299, endPoint y: 68, distance: 7.6
click at [292, 67] on span "Now" at bounding box center [290, 66] width 12 height 10
click at [452, 66] on span "select" at bounding box center [451, 67] width 6 height 6
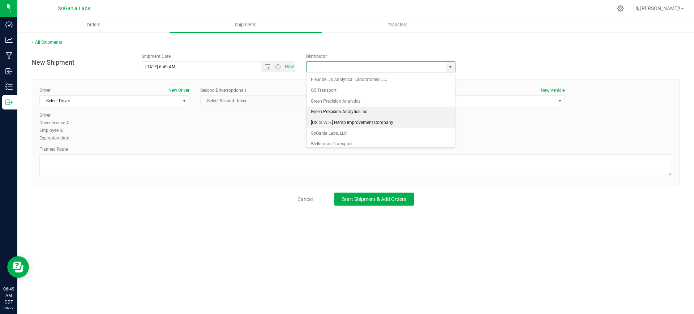
scroll to position [14, 0]
click at [320, 129] on li "SoGanja Labs, LLC" at bounding box center [381, 130] width 149 height 11
type input "SoGanja Labs, LLC"
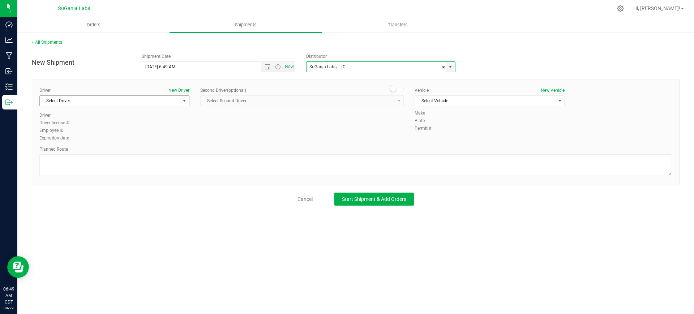
click at [134, 101] on span "Select Driver" at bounding box center [110, 101] width 140 height 10
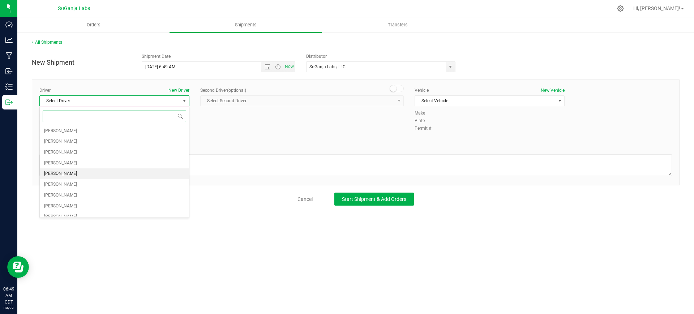
click at [68, 169] on li "[PERSON_NAME]" at bounding box center [114, 174] width 149 height 11
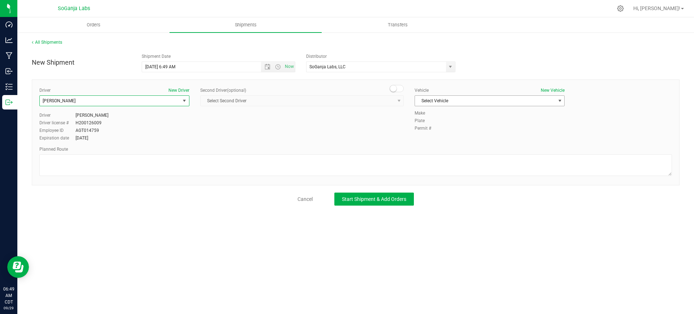
click at [461, 104] on span "Select Vehicle" at bounding box center [485, 101] width 140 height 10
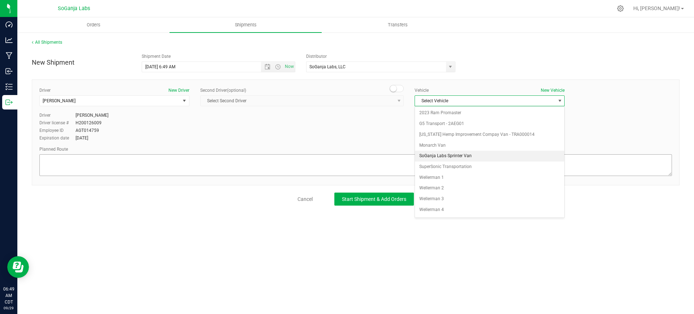
drag, startPoint x: 442, startPoint y: 156, endPoint x: 415, endPoint y: 160, distance: 28.2
click at [442, 156] on li "SoGanja Labs Sprinter Van" at bounding box center [489, 156] width 149 height 11
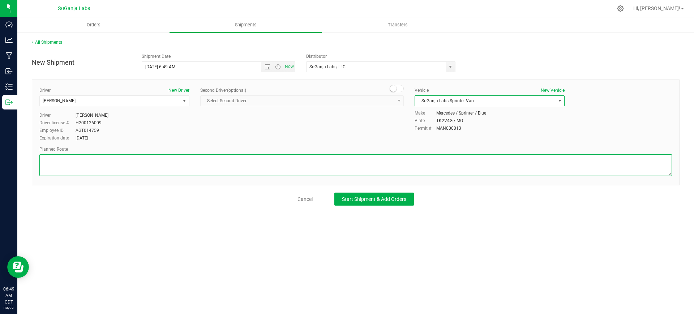
click at [395, 165] on textarea at bounding box center [355, 165] width 633 height 22
type textarea "See planned route."
click at [390, 198] on span "Start Shipment & Add Orders" at bounding box center [374, 199] width 64 height 6
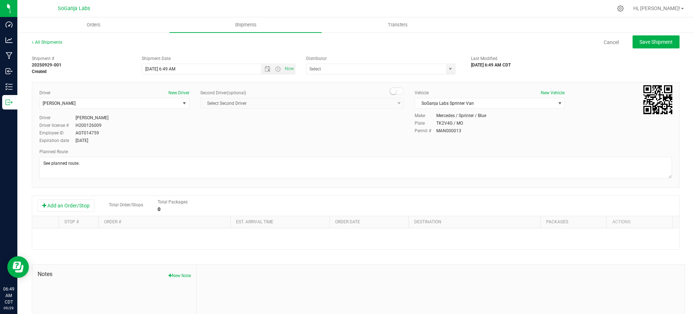
type input "SoGanja Labs, LLC"
click at [70, 210] on button "Add an Order/Stop" at bounding box center [66, 206] width 57 height 12
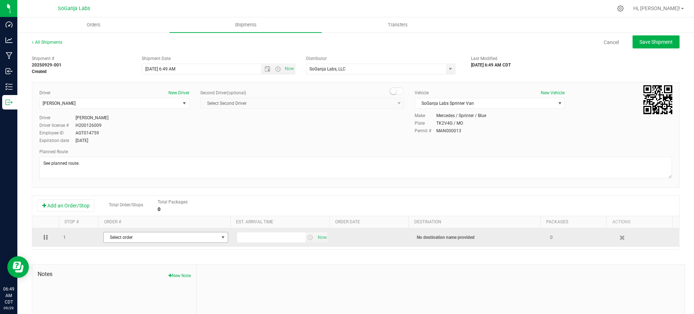
click at [121, 236] on span "Select order" at bounding box center [161, 238] width 115 height 10
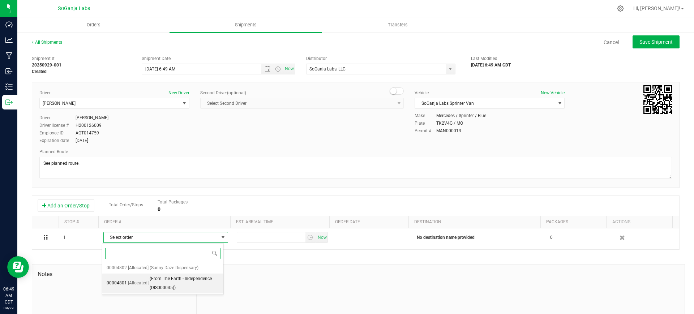
click at [185, 282] on span "(From The Earth - Independence (DIS000035))" at bounding box center [184, 284] width 69 height 18
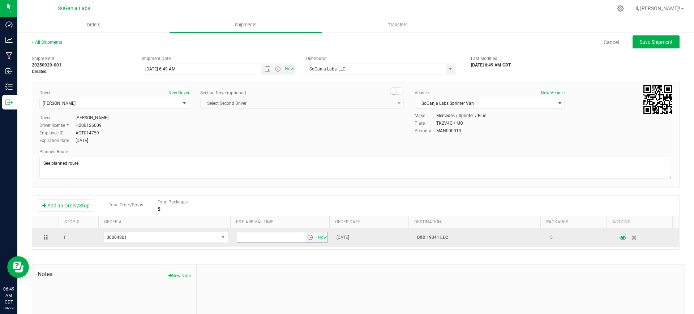
click at [307, 238] on span "select" at bounding box center [310, 238] width 6 height 6
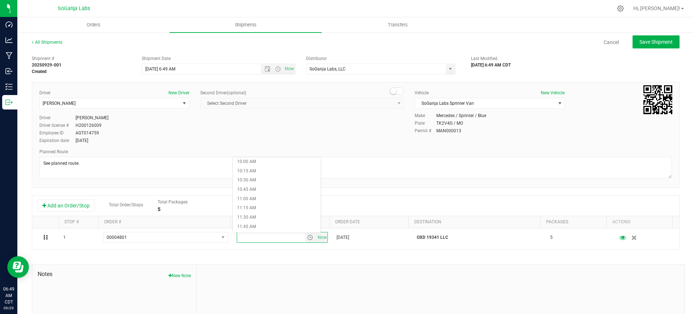
scroll to position [362, 0]
click at [252, 209] on li "11:00 AM" at bounding box center [277, 210] width 88 height 9
click at [654, 44] on span "Save Shipment" at bounding box center [656, 42] width 33 height 6
type input "[DATE] 11:49 AM"
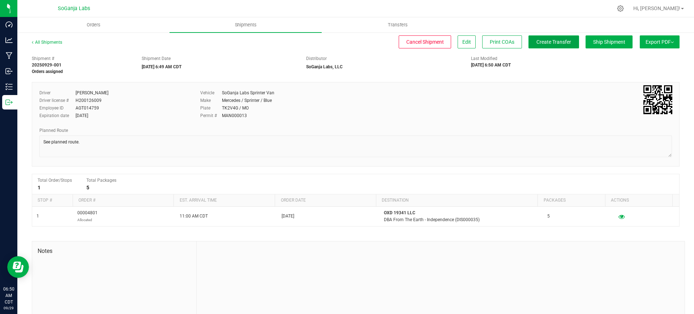
click at [541, 43] on span "Create Transfer" at bounding box center [554, 42] width 35 height 6
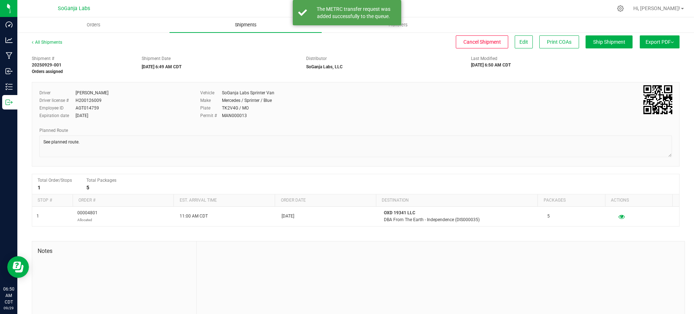
click at [242, 22] on span "Shipments" at bounding box center [245, 25] width 41 height 7
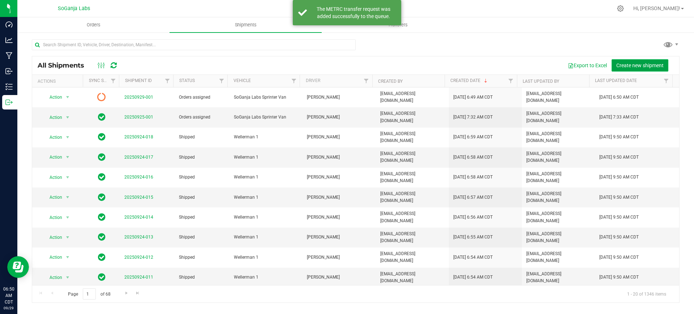
click at [643, 63] on span "Create new shipment" at bounding box center [640, 66] width 47 height 6
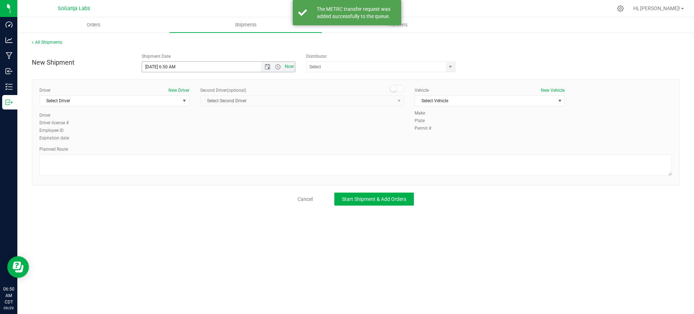
click at [289, 68] on span "Now" at bounding box center [290, 66] width 12 height 10
click at [450, 67] on span "select" at bounding box center [451, 67] width 6 height 6
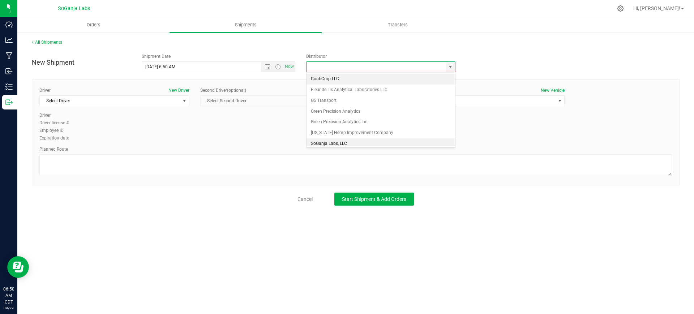
click at [337, 141] on li "SoGanja Labs, LLC" at bounding box center [381, 144] width 149 height 11
type input "SoGanja Labs, LLC"
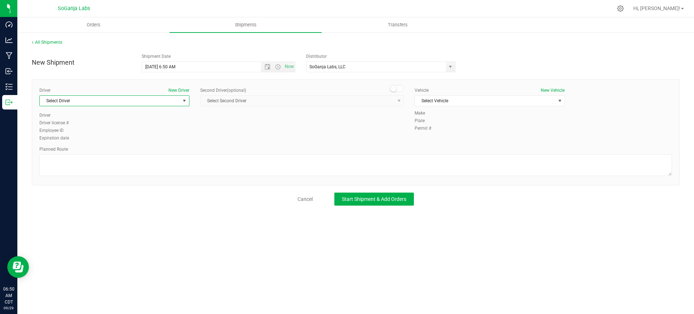
click at [181, 98] on span "select" at bounding box center [184, 101] width 9 height 10
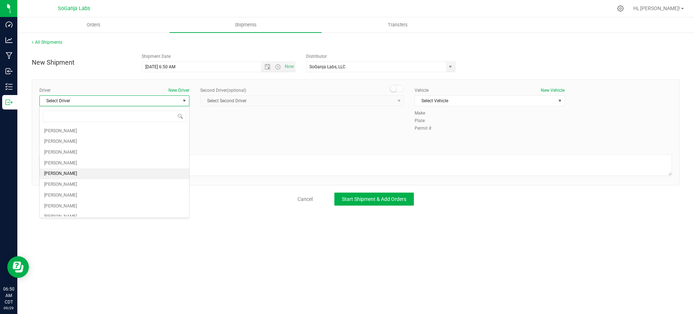
click at [63, 174] on span "[PERSON_NAME]" at bounding box center [60, 173] width 33 height 9
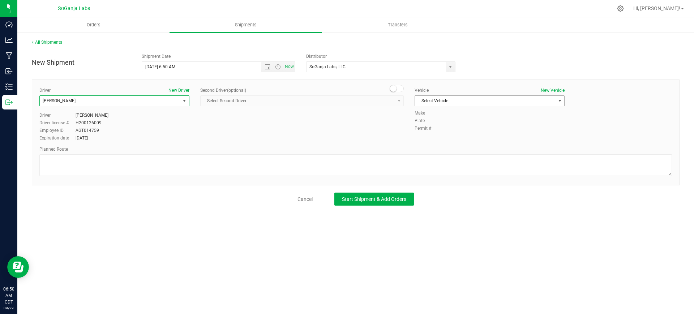
click at [447, 100] on span "Select Vehicle" at bounding box center [485, 101] width 140 height 10
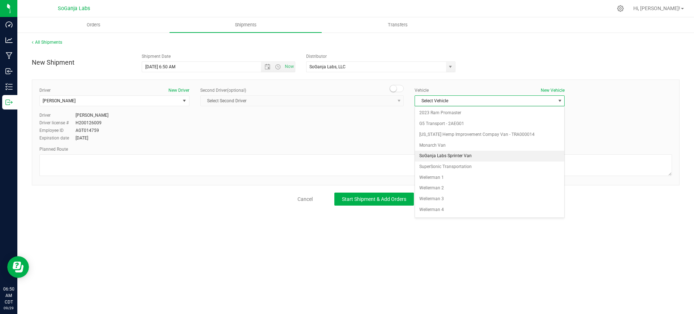
click at [440, 158] on li "SoGanja Labs Sprinter Van" at bounding box center [489, 156] width 149 height 11
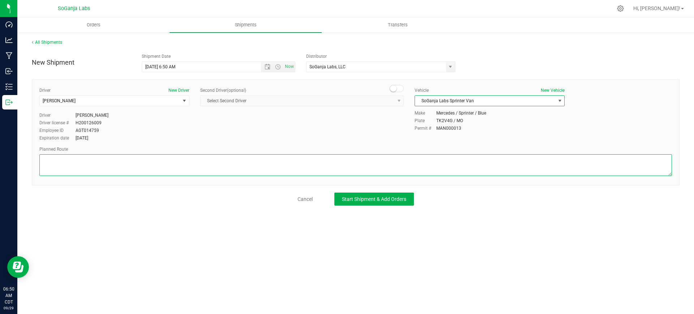
click at [424, 167] on textarea at bounding box center [355, 165] width 633 height 22
type textarea "See planned route."
click at [375, 205] on button "Start Shipment & Add Orders" at bounding box center [375, 199] width 80 height 13
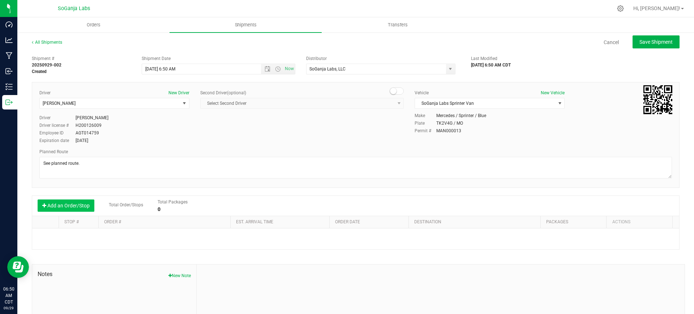
click at [83, 208] on button "Add an Order/Stop" at bounding box center [66, 206] width 57 height 12
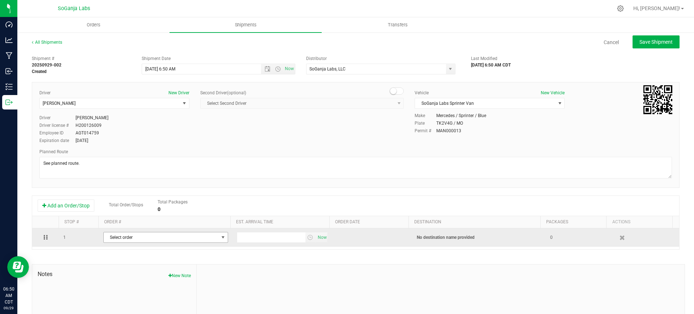
click at [118, 241] on span "Select order" at bounding box center [161, 238] width 115 height 10
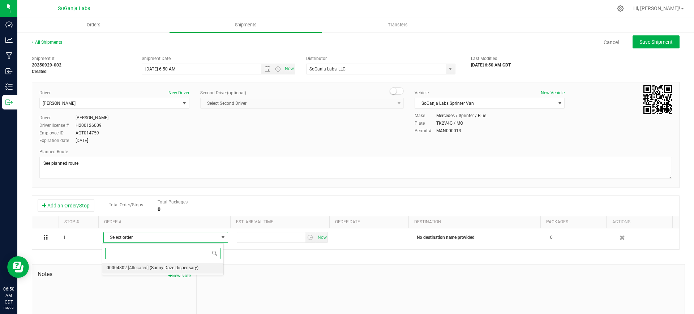
click at [150, 267] on span "(Sunny Daze Dispensary)" at bounding box center [174, 268] width 49 height 9
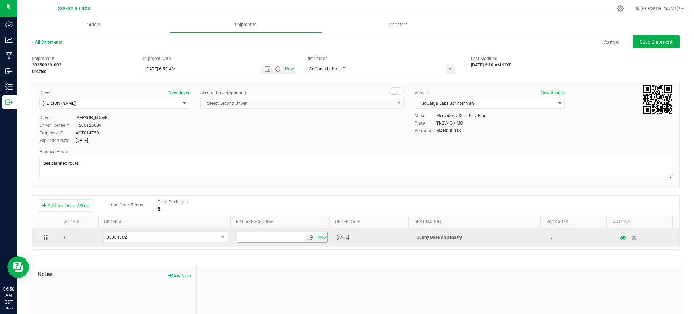
click at [298, 237] on input "text" at bounding box center [271, 238] width 68 height 10
click at [307, 240] on span "select" at bounding box center [310, 238] width 6 height 6
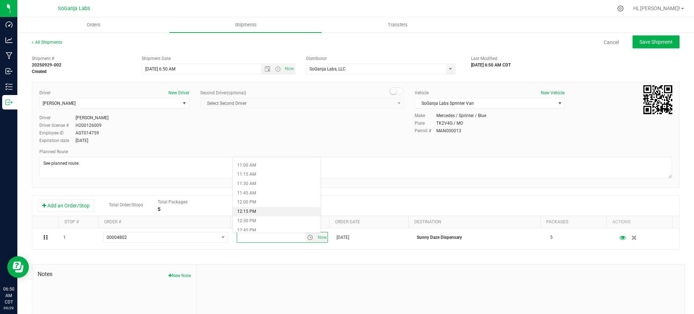
scroll to position [452, 0]
click at [258, 195] on li "1:00 PM" at bounding box center [277, 194] width 88 height 9
click at [648, 39] on span "Save Shipment" at bounding box center [656, 42] width 33 height 6
type input "[DATE] 11:50 AM"
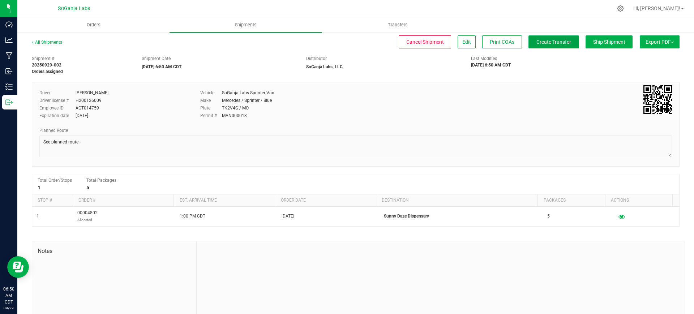
click at [553, 39] on span "Create Transfer" at bounding box center [554, 42] width 35 height 6
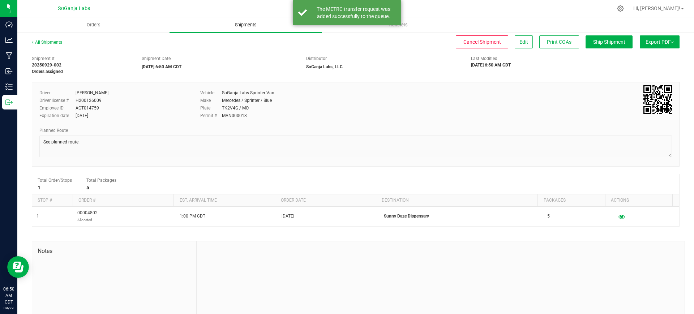
click at [250, 25] on span "Shipments" at bounding box center [245, 25] width 41 height 7
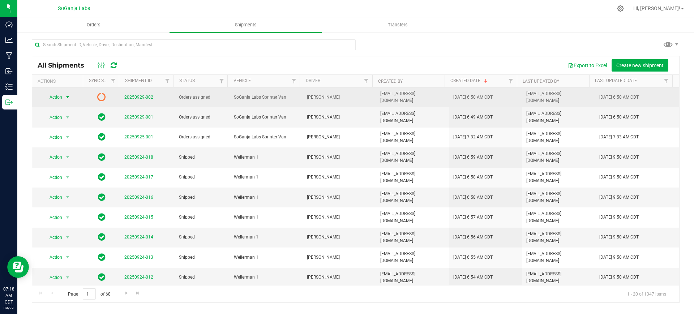
click at [63, 96] on span "select" at bounding box center [67, 97] width 9 height 10
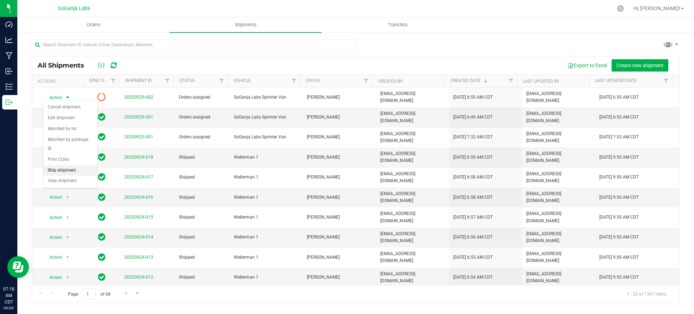
click at [64, 165] on li "Ship shipment" at bounding box center [70, 170] width 54 height 11
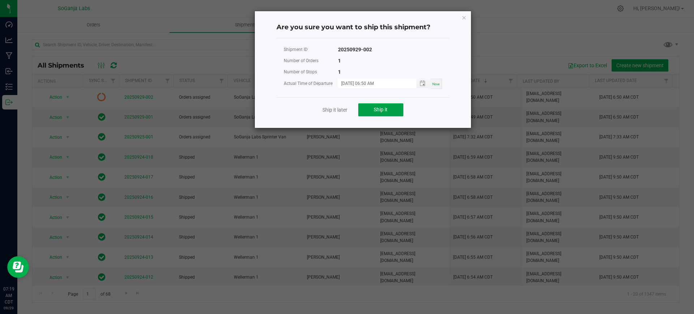
click at [391, 112] on button "Ship it" at bounding box center [380, 109] width 45 height 13
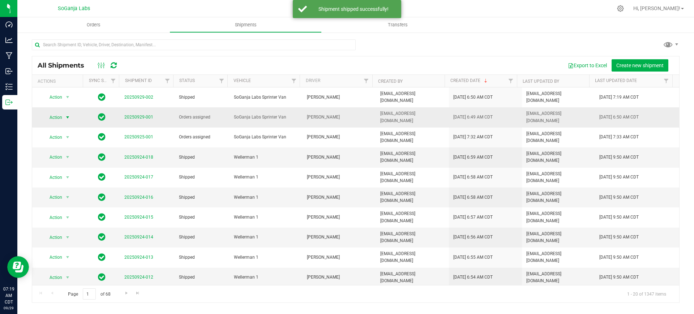
click at [60, 112] on span "Action" at bounding box center [53, 117] width 20 height 10
click at [55, 182] on li "Ship shipment" at bounding box center [70, 187] width 54 height 11
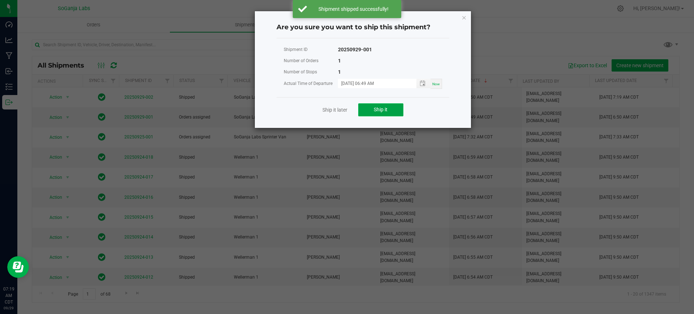
click at [368, 109] on button "Ship it" at bounding box center [380, 109] width 45 height 13
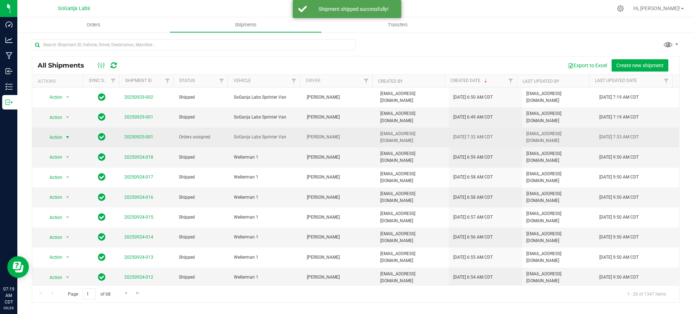
click at [60, 132] on span "Action" at bounding box center [53, 137] width 20 height 10
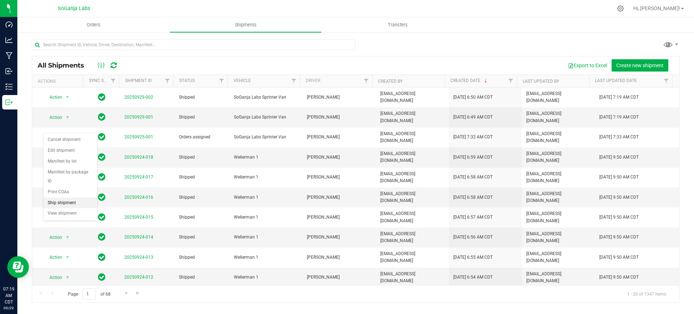
click at [71, 198] on li "Ship shipment" at bounding box center [70, 203] width 54 height 11
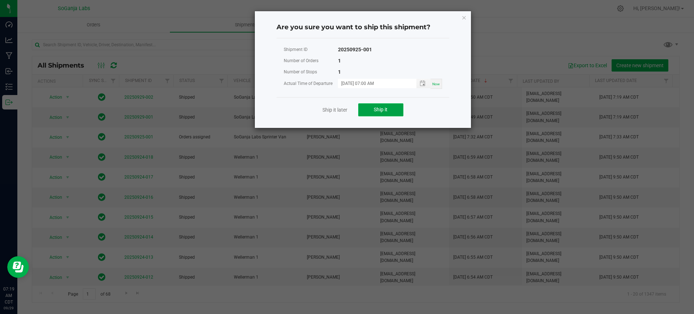
click at [387, 112] on span "Ship it" at bounding box center [381, 110] width 14 height 6
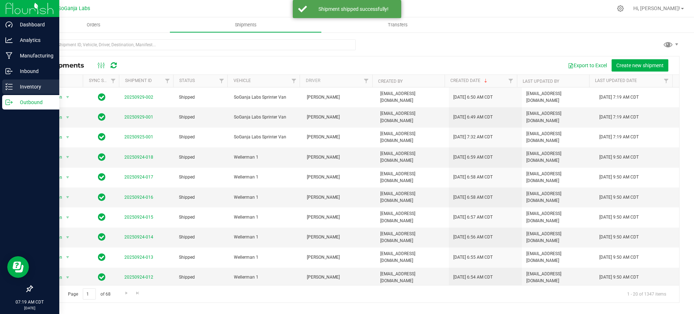
drag, startPoint x: 35, startPoint y: 84, endPoint x: 42, endPoint y: 82, distance: 7.0
click at [35, 84] on p "Inventory" at bounding box center [34, 86] width 43 height 9
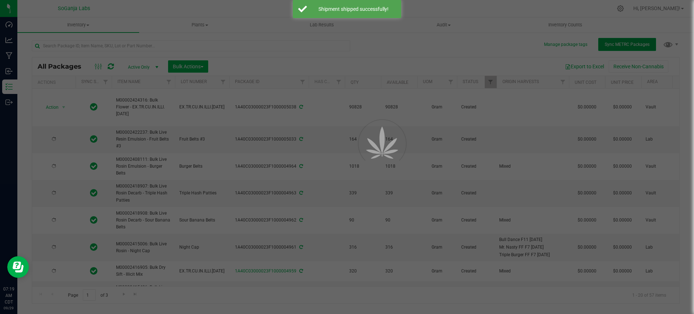
click at [607, 44] on span "Sync METRC Packages" at bounding box center [627, 44] width 45 height 5
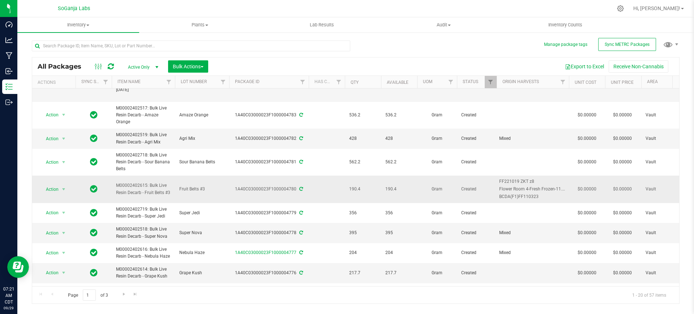
scroll to position [315, 0]
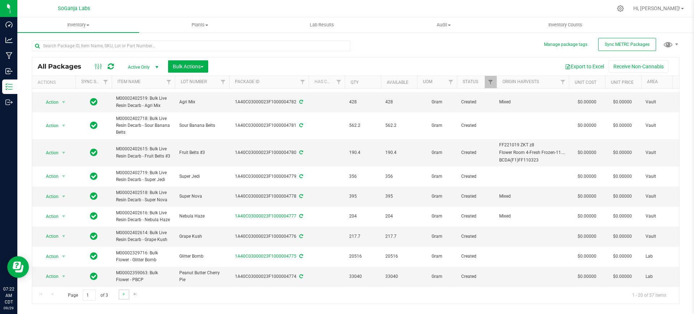
click at [124, 298] on link "Go to the next page" at bounding box center [124, 295] width 10 height 10
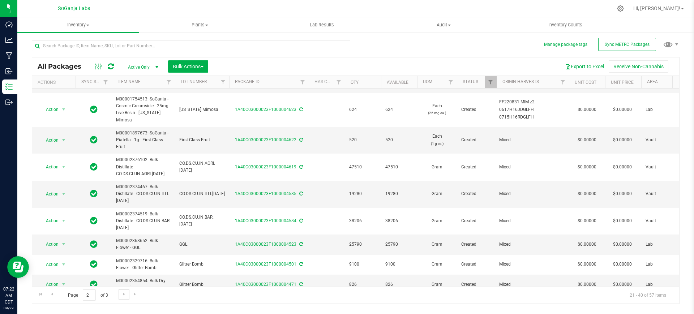
scroll to position [286, 0]
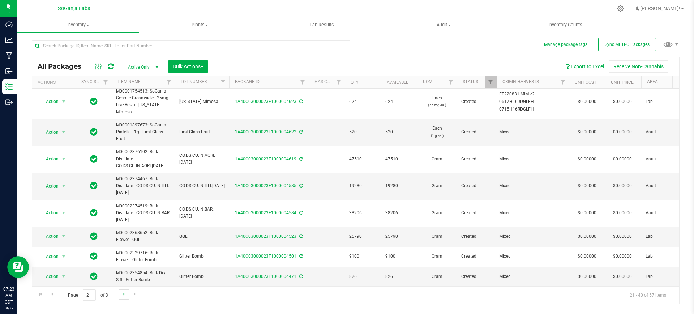
click at [124, 297] on link "Go to the next page" at bounding box center [124, 295] width 10 height 10
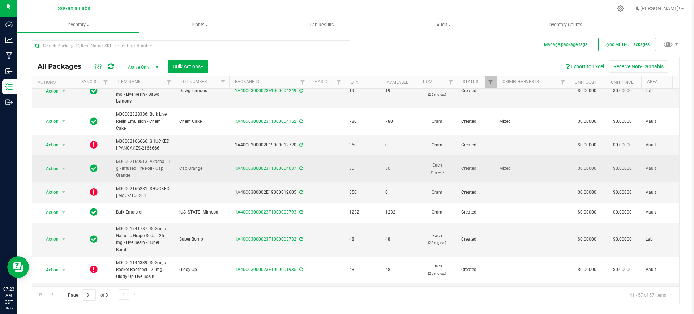
scroll to position [45, 0]
